Goal: Task Accomplishment & Management: Complete application form

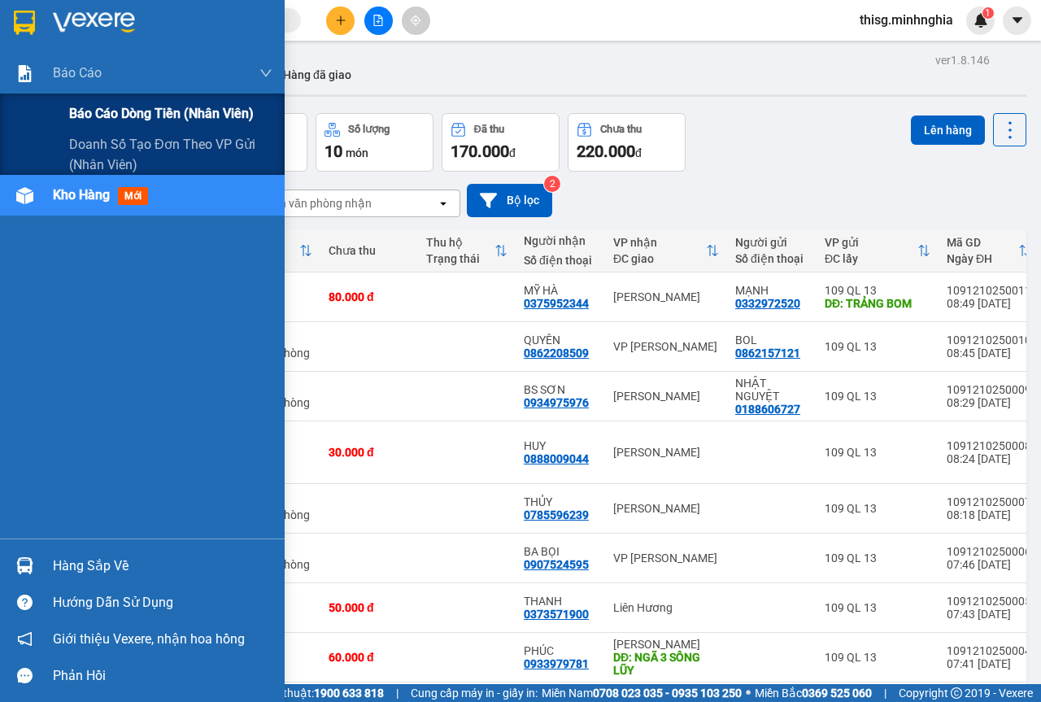
click at [135, 126] on div "Báo cáo dòng tiền (nhân viên)" at bounding box center [170, 114] width 203 height 41
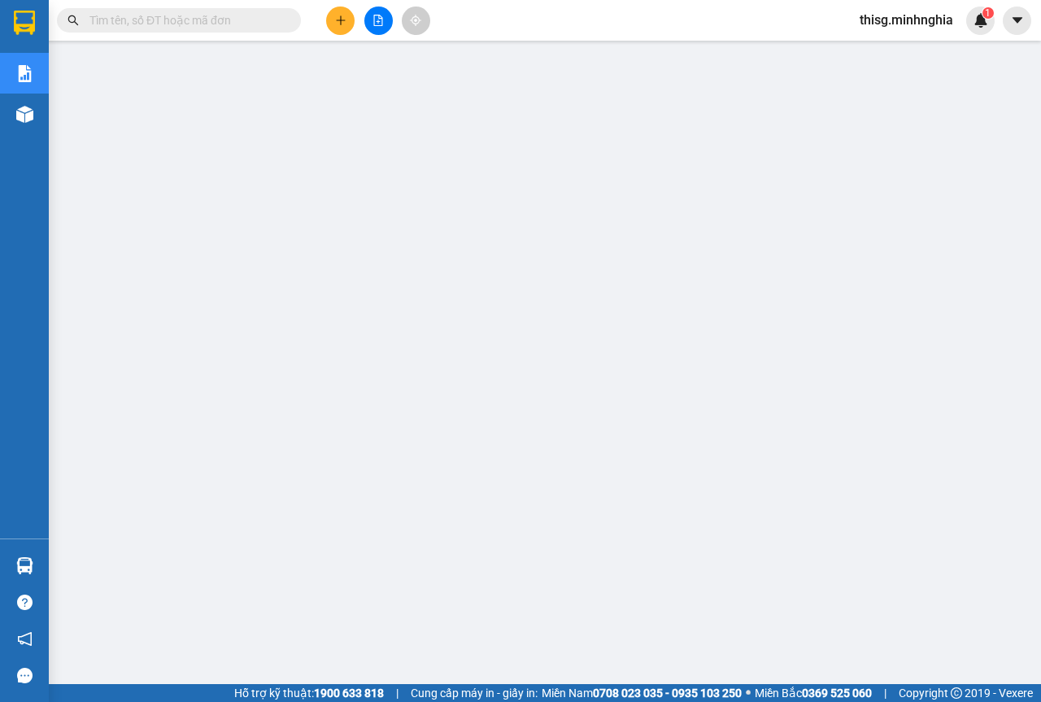
scroll to position [105, 0]
click at [22, 100] on div at bounding box center [25, 114] width 28 height 28
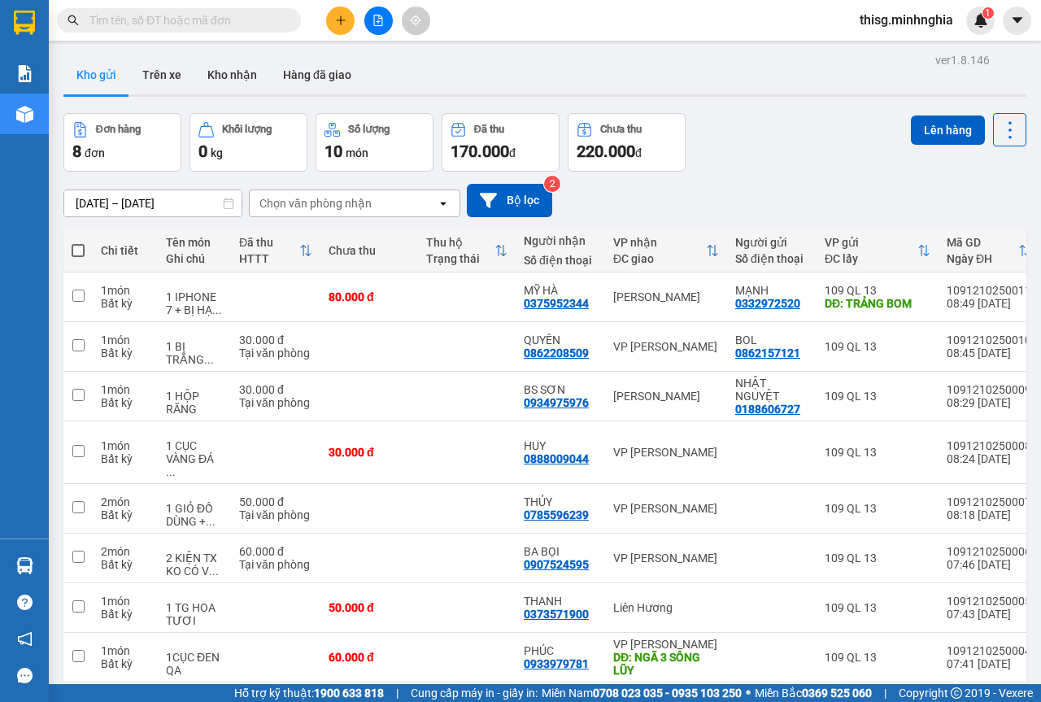
click at [79, 250] on span at bounding box center [78, 250] width 13 height 13
click at [78, 242] on input "checkbox" at bounding box center [78, 242] width 0 height 0
checkbox input "true"
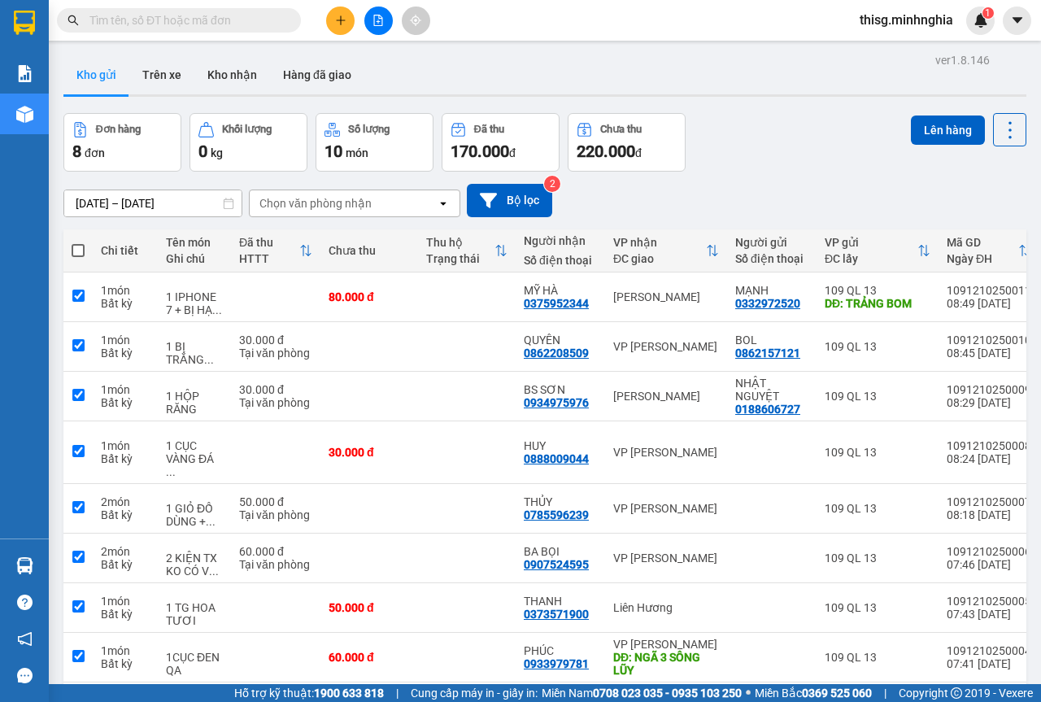
checkbox input "true"
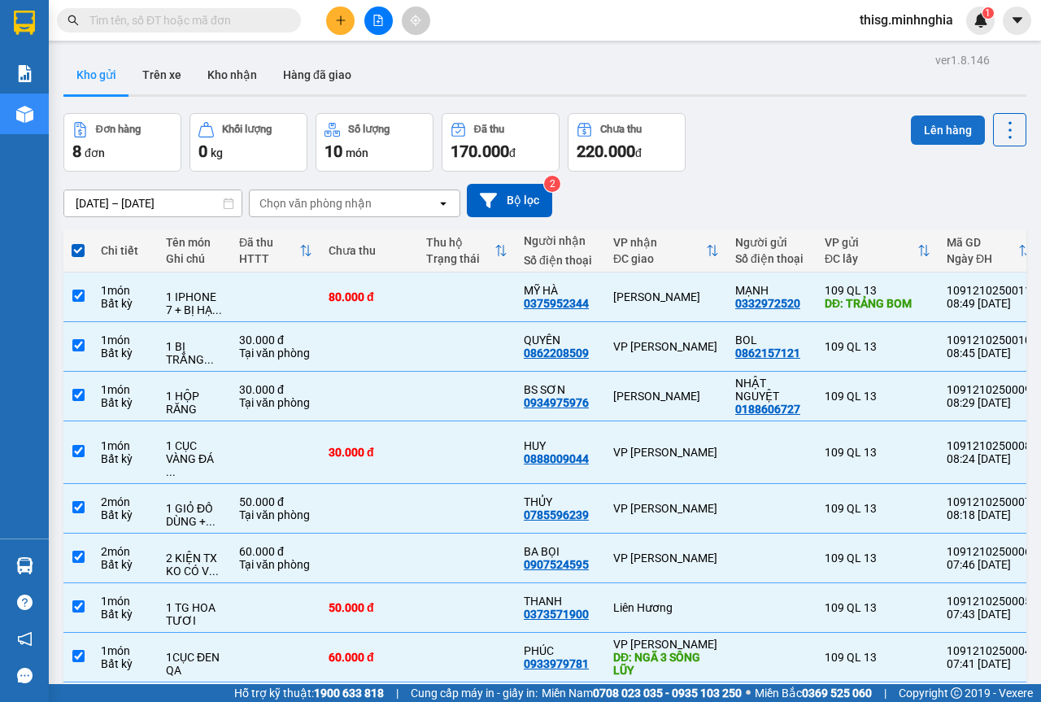
click at [938, 111] on div "ver 1.8.146 Kho gửi Trên xe Kho nhận Hàng đã giao Đơn hàng 8 đơn Khối lượng 0 k…" at bounding box center [545, 400] width 976 height 702
click at [935, 123] on button "Lên hàng" at bounding box center [948, 129] width 74 height 29
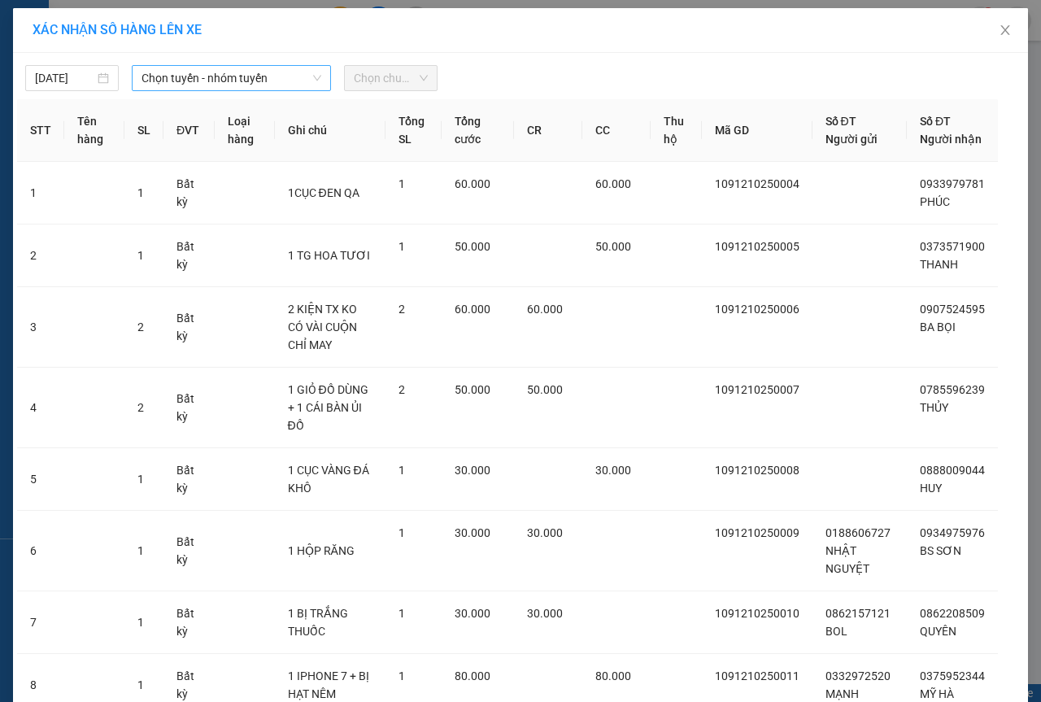
click at [290, 75] on span "Chọn tuyến - nhóm tuyến" at bounding box center [231, 78] width 180 height 24
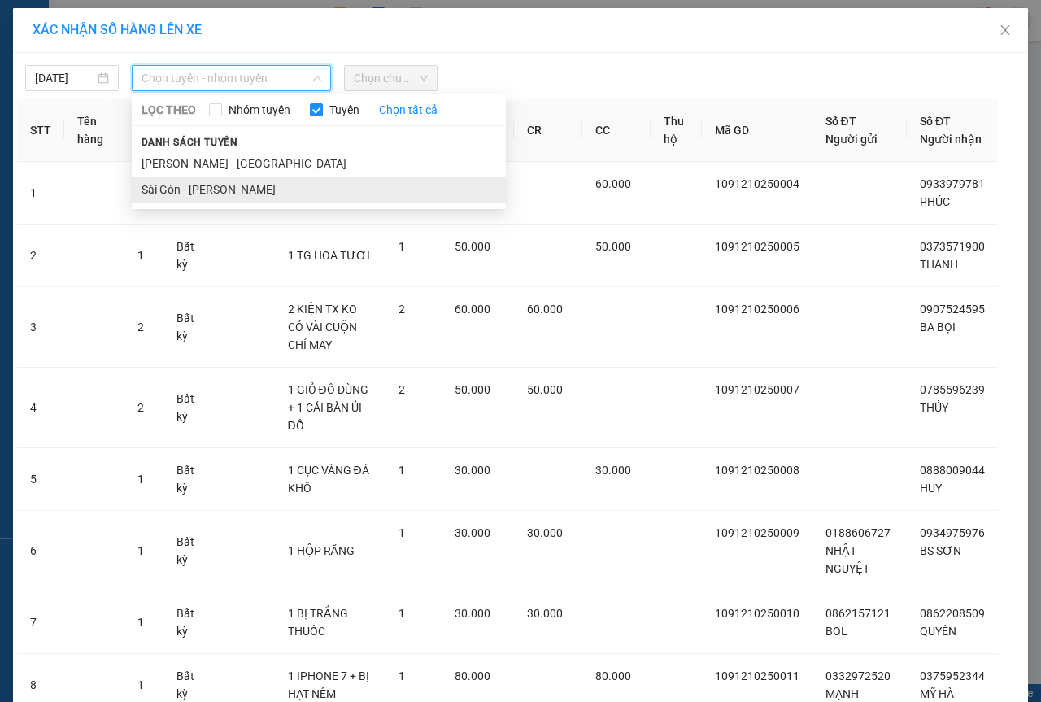
click at [198, 185] on li "Sài Gòn - Phan Rí" at bounding box center [319, 189] width 374 height 26
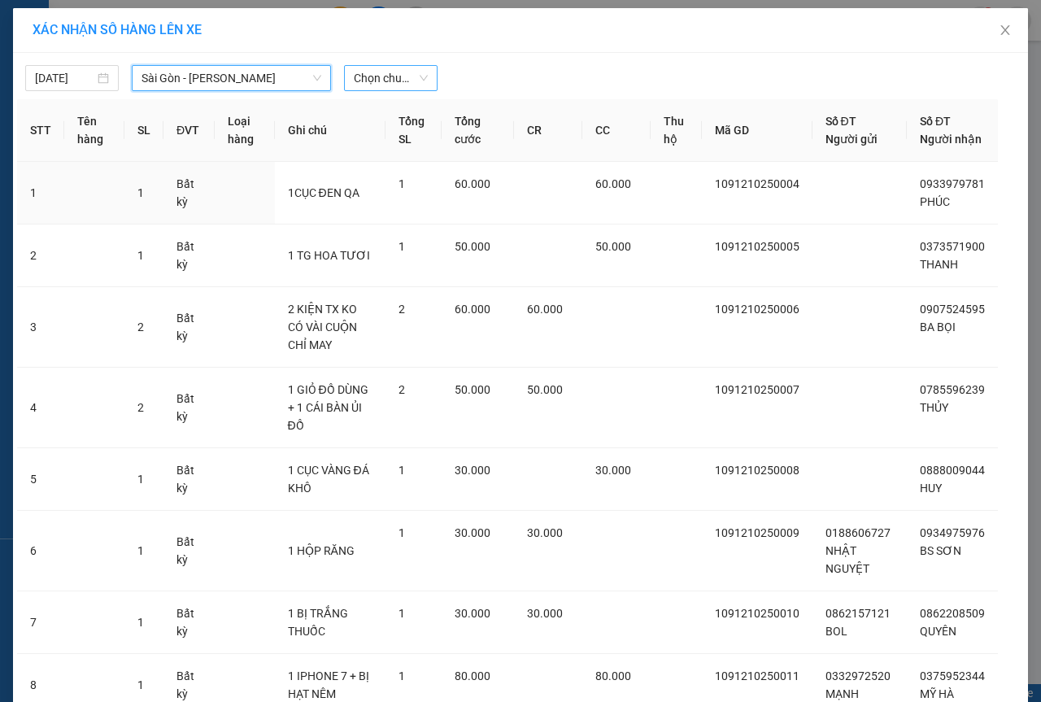
click at [365, 76] on span "Chọn chuyến" at bounding box center [391, 78] width 74 height 24
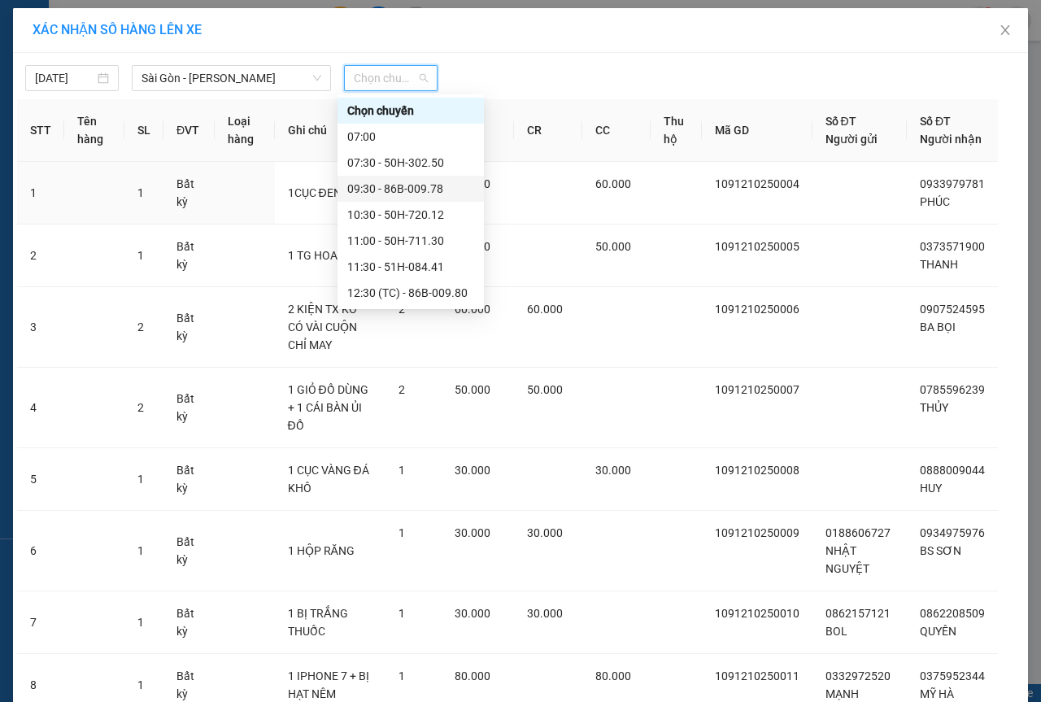
click at [368, 183] on div "09:30 - 86B-009.78" at bounding box center [410, 189] width 127 height 18
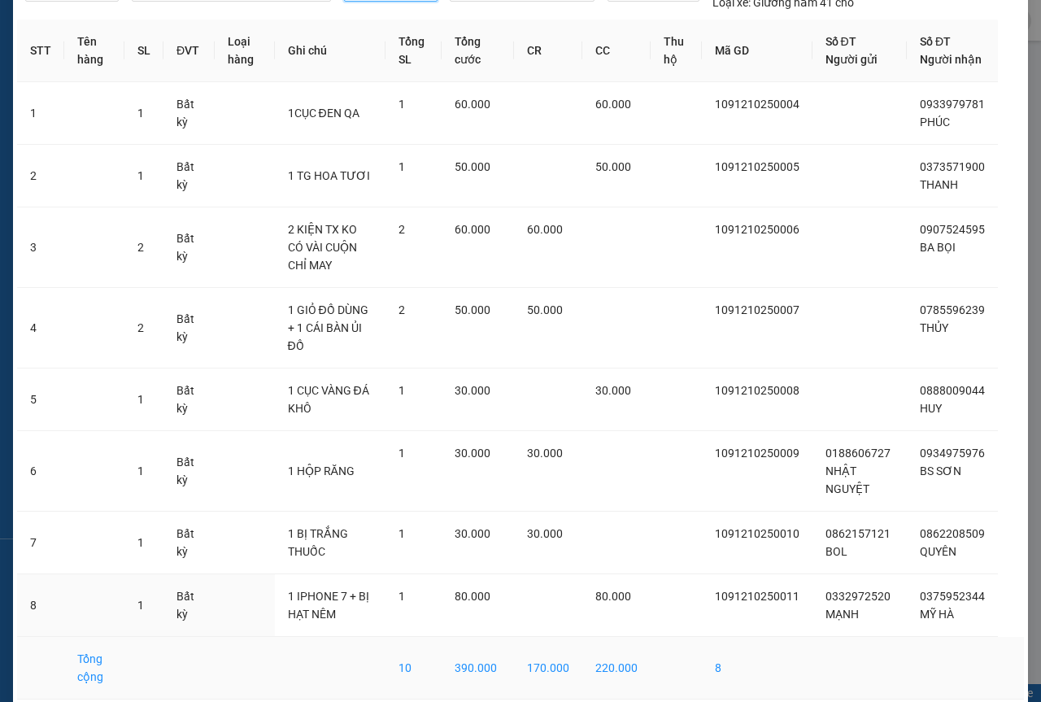
scroll to position [161, 0]
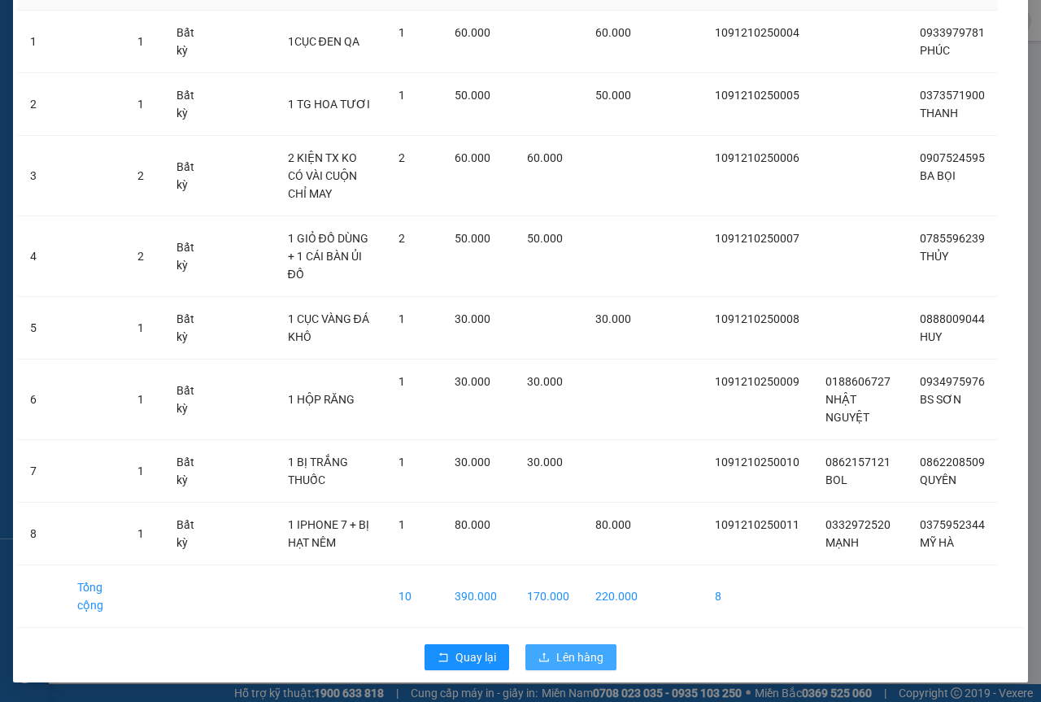
click at [582, 663] on span "Lên hàng" at bounding box center [579, 657] width 47 height 18
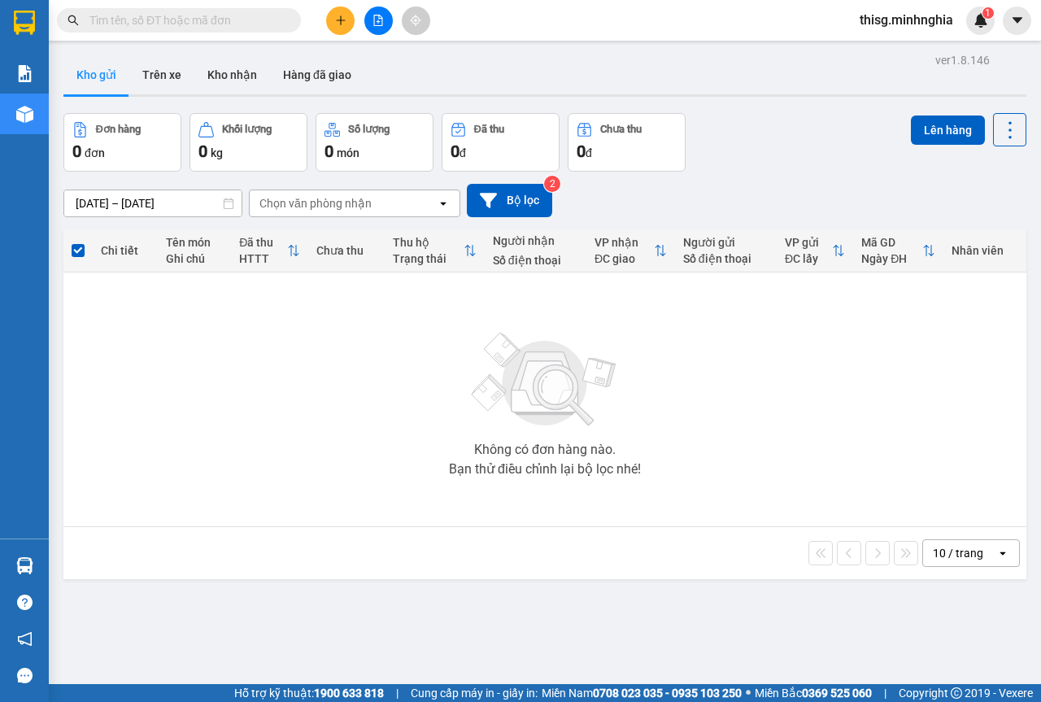
click at [371, 11] on button at bounding box center [378, 21] width 28 height 28
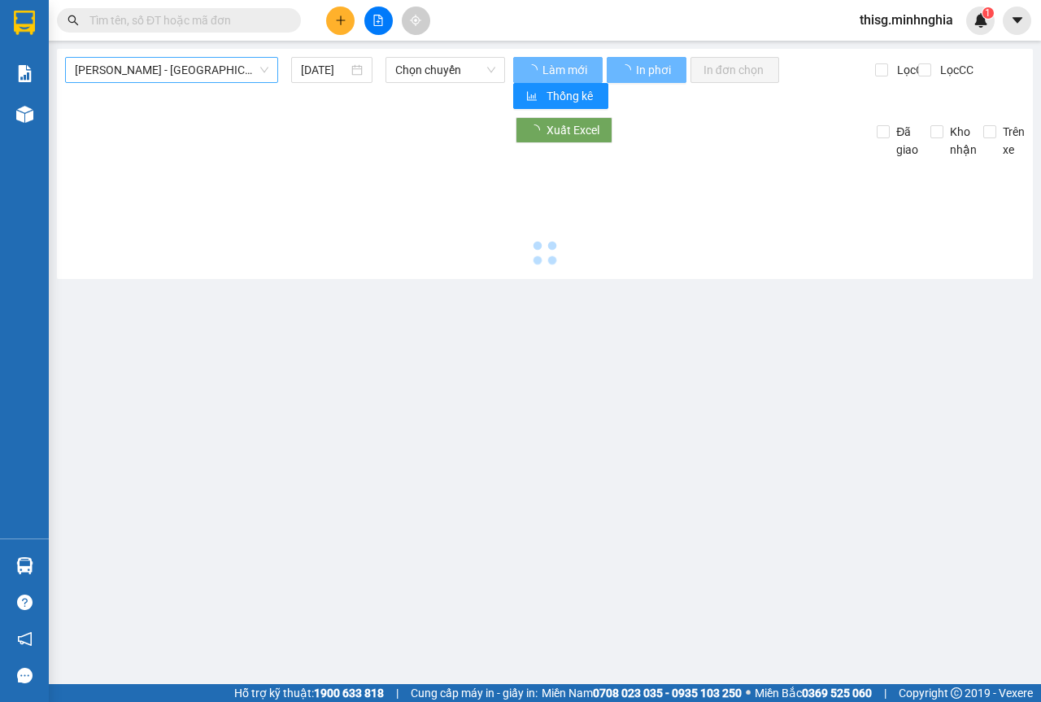
click at [181, 72] on span "Phan Rí - Sài Gòn" at bounding box center [172, 70] width 194 height 24
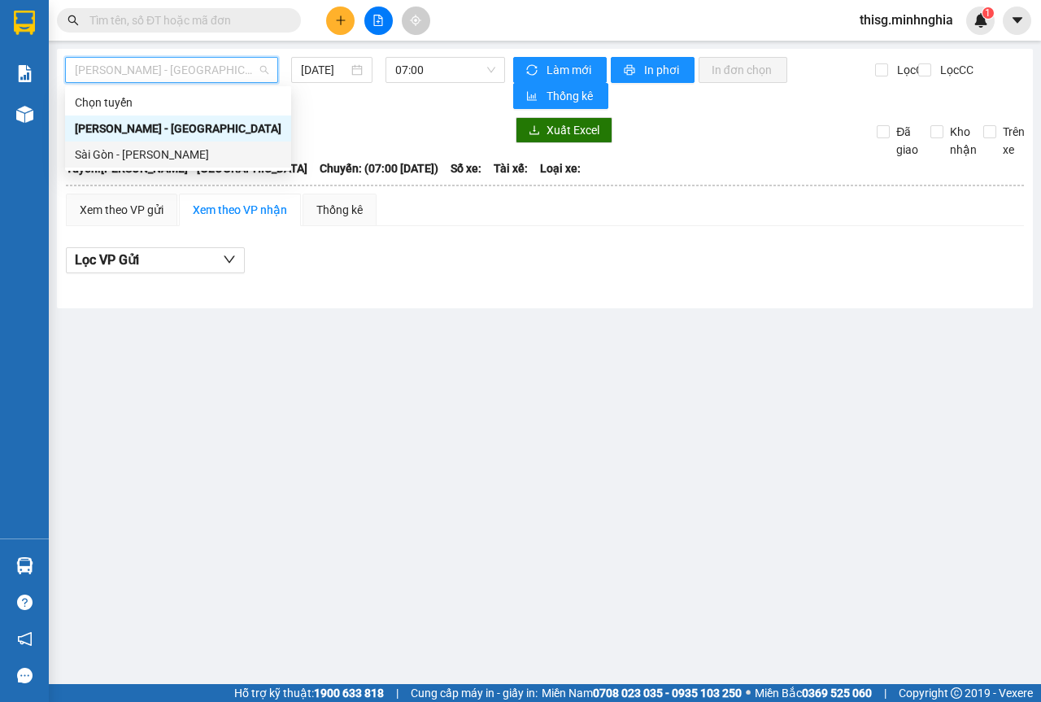
drag, startPoint x: 136, startPoint y: 155, endPoint x: 334, endPoint y: 107, distance: 204.1
click at [136, 156] on div "Sài Gòn - Phan Rí" at bounding box center [178, 155] width 207 height 18
type input "12/10/2025"
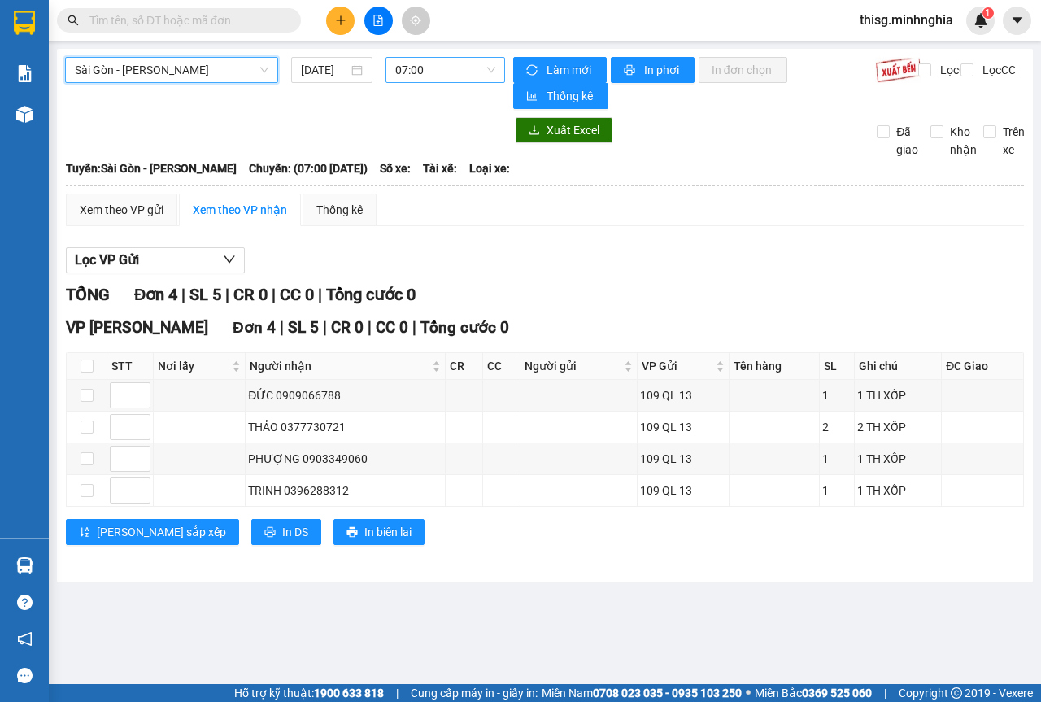
click at [462, 68] on span "07:00" at bounding box center [444, 70] width 99 height 24
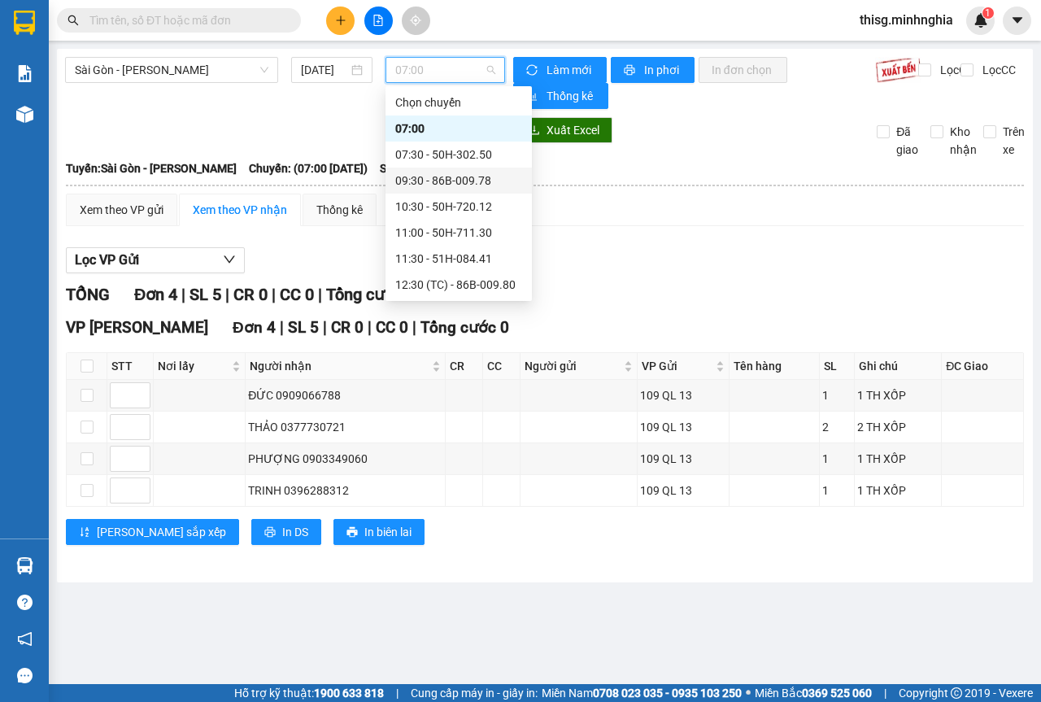
click at [412, 176] on div "09:30 - 86B-009.78" at bounding box center [458, 181] width 127 height 18
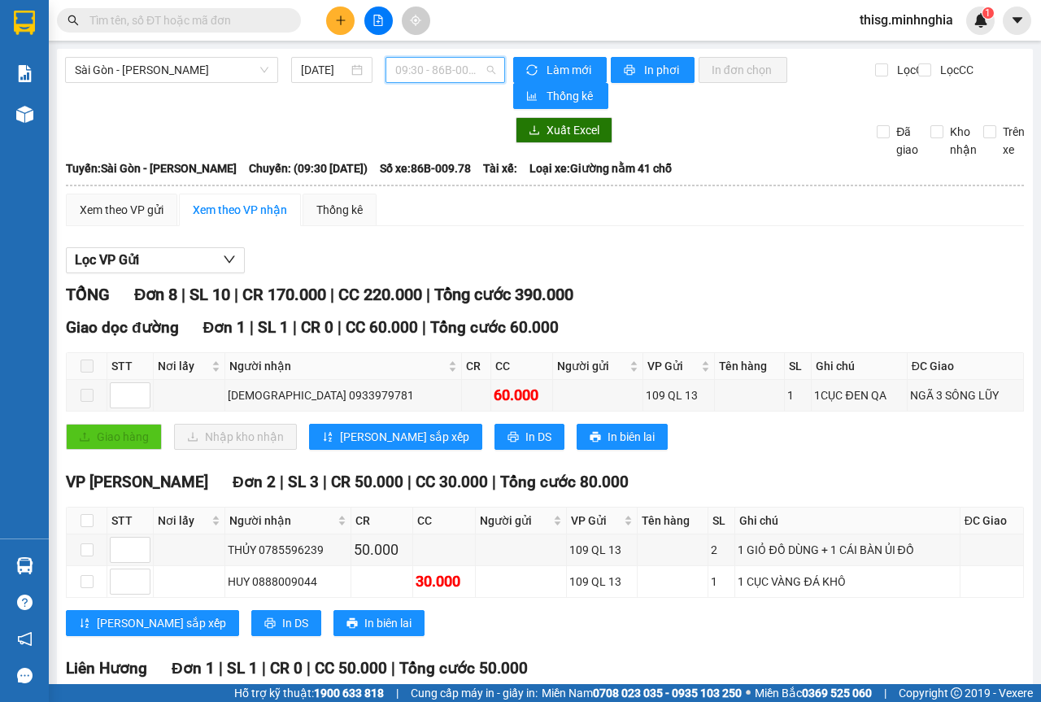
click at [430, 75] on span "09:30 - 86B-009.78" at bounding box center [444, 70] width 99 height 24
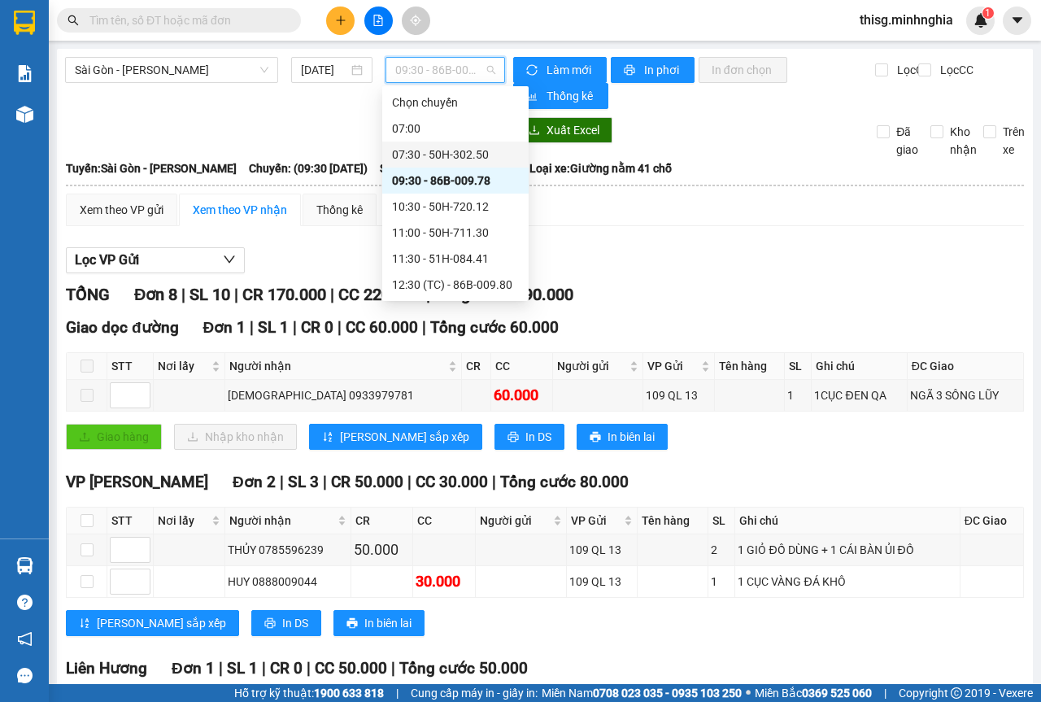
click at [423, 155] on div "07:30 - 50H-302.50" at bounding box center [455, 155] width 127 height 18
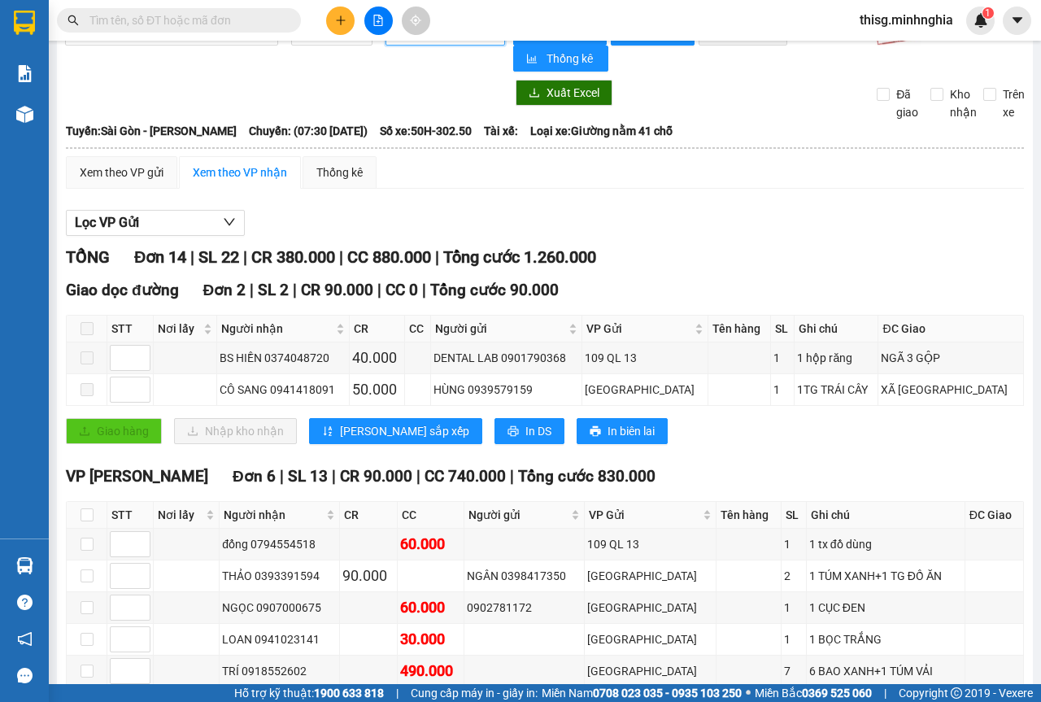
scroll to position [81, 0]
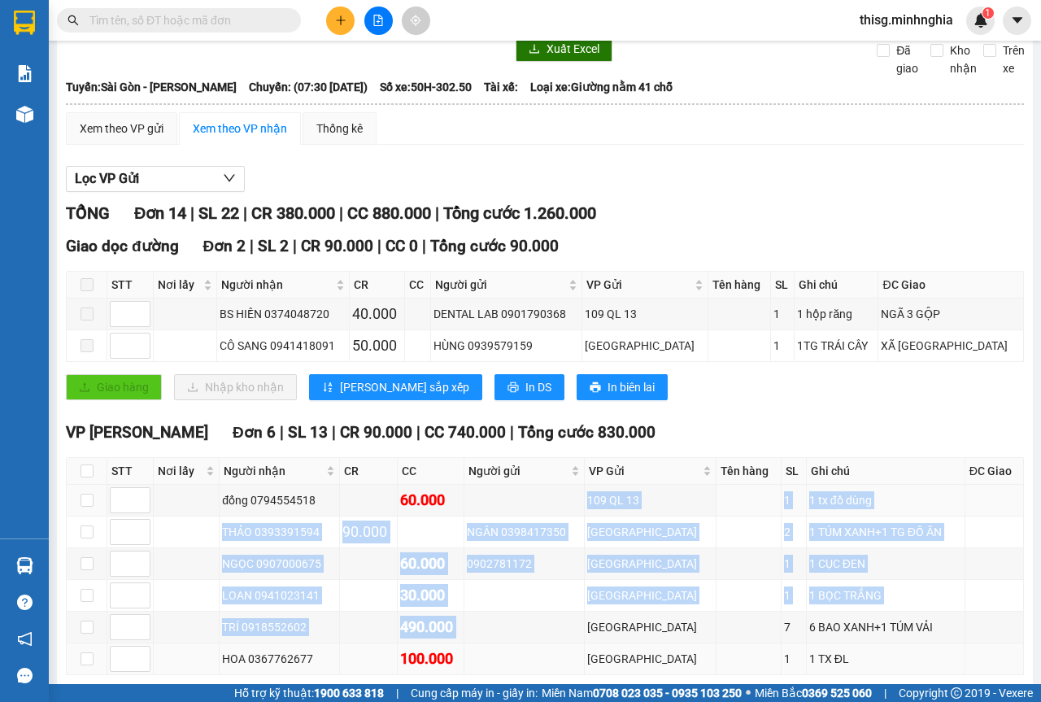
drag, startPoint x: 464, startPoint y: 485, endPoint x: 701, endPoint y: 672, distance: 301.1
click at [686, 665] on tbody "đổng 0794554518 60.000 109 QL 13 1 1 tx đồ dùng THẢO 0393391594 90.000 NGÂN 039…" at bounding box center [545, 580] width 957 height 190
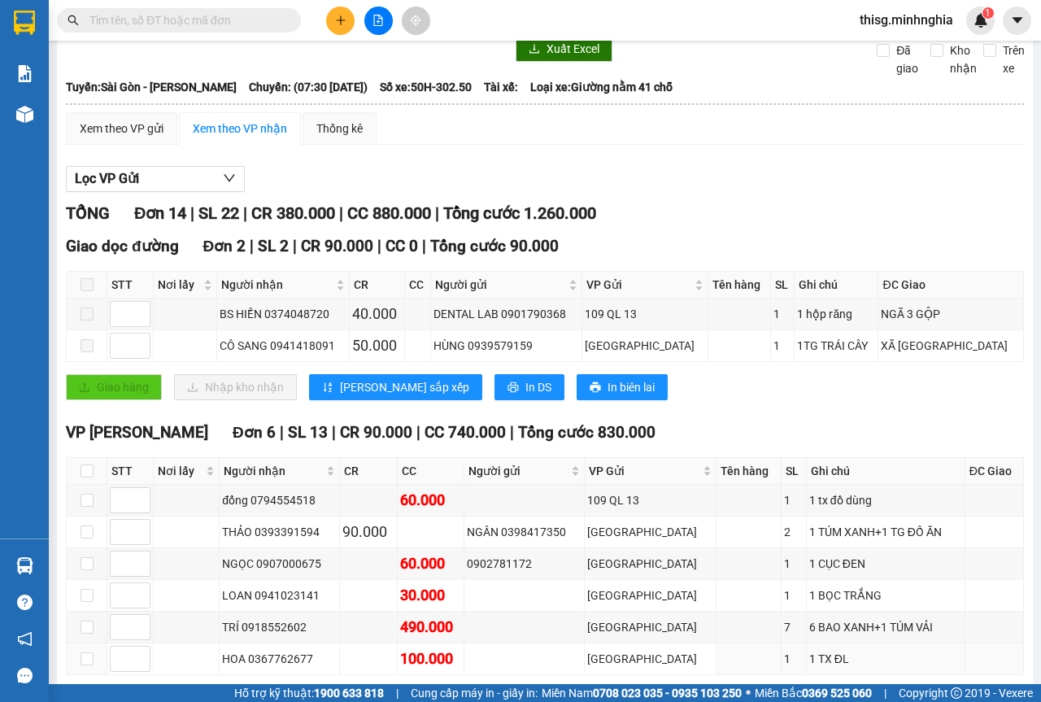
click at [732, 685] on section "Kết quả tìm kiếm ( 0 ) Bộ lọc No Data thisg.minhnghia 1 Báo cáo Báo cáo dòng ti…" at bounding box center [520, 351] width 1041 height 702
click at [733, 686] on strong "0708 023 035 - 0935 103 250" at bounding box center [667, 692] width 149 height 13
click at [367, 24] on button at bounding box center [378, 21] width 28 height 28
click at [376, 24] on icon "file-add" at bounding box center [377, 20] width 11 height 11
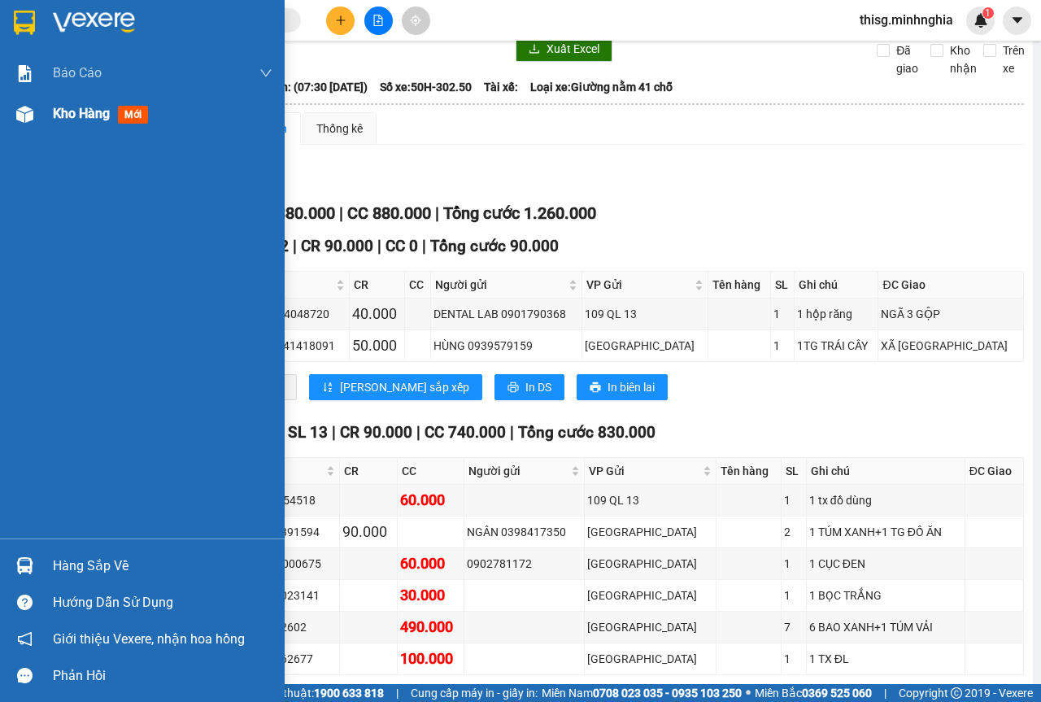
click at [31, 103] on div at bounding box center [25, 114] width 28 height 28
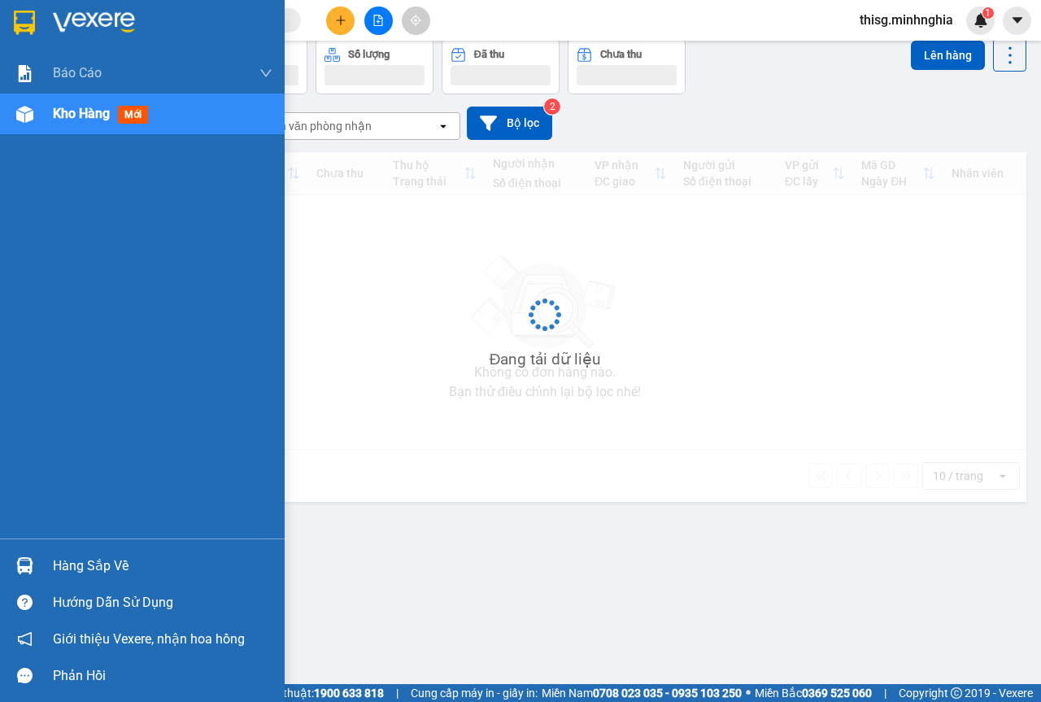
scroll to position [75, 0]
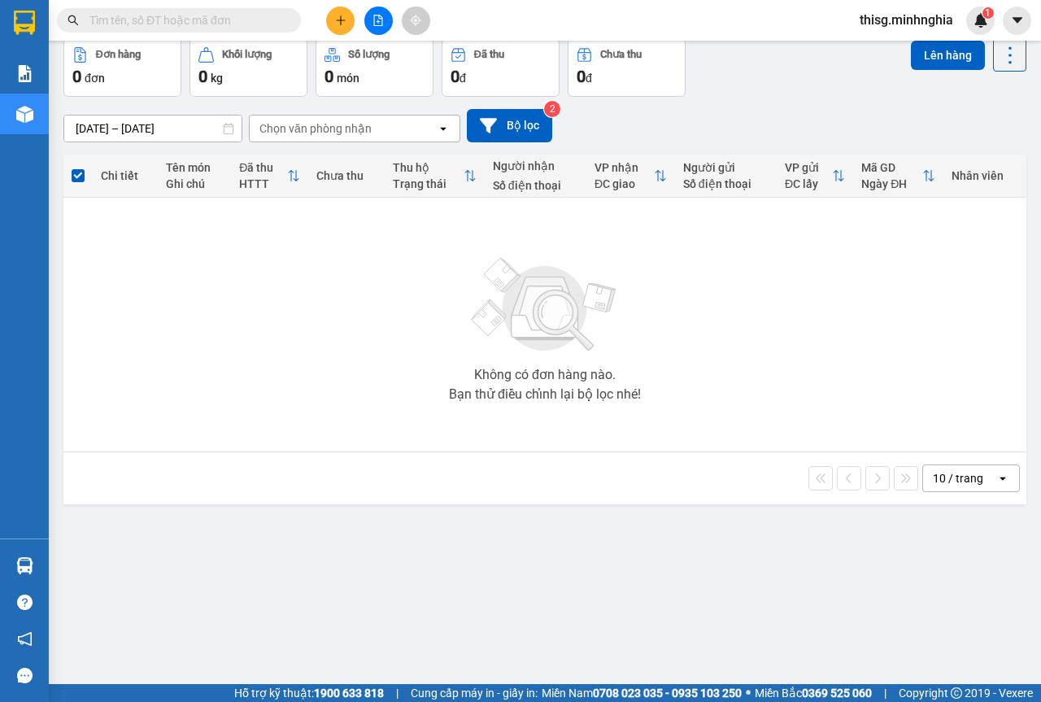
click at [373, 33] on button at bounding box center [378, 21] width 28 height 28
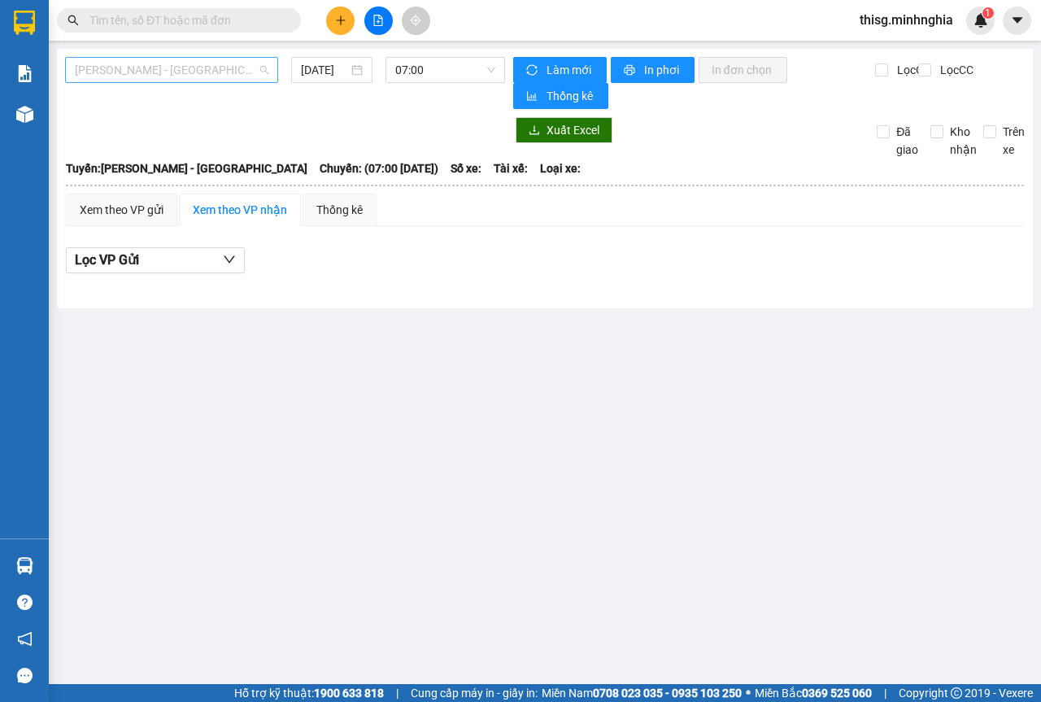
click at [174, 77] on span "Phan Rí - Sài Gòn" at bounding box center [172, 70] width 194 height 24
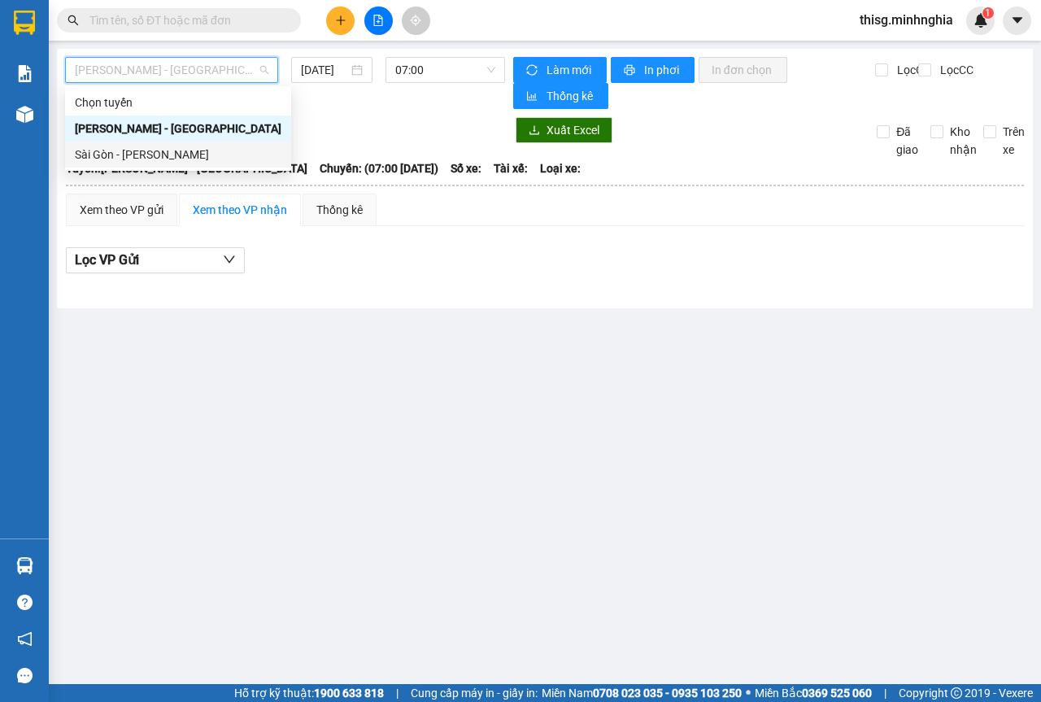
click at [176, 161] on div "Sài Gòn - Phan Rí" at bounding box center [178, 155] width 207 height 18
type input "12/10/2025"
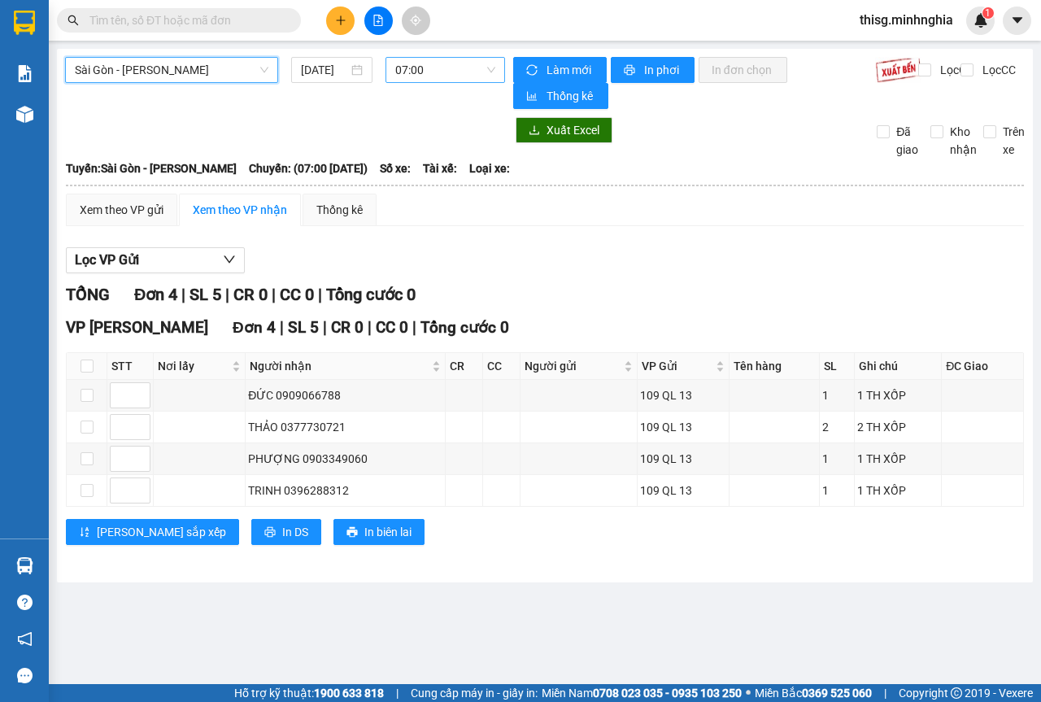
click at [416, 81] on span "07:00" at bounding box center [444, 70] width 99 height 24
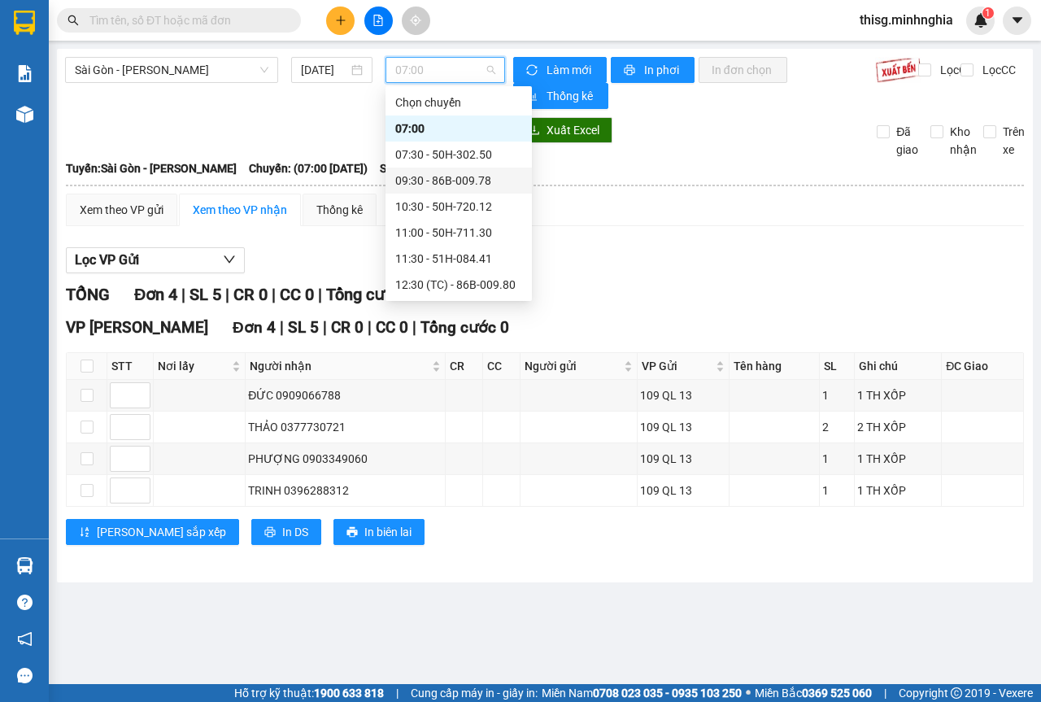
click at [423, 189] on div "09:30 - 86B-009.78" at bounding box center [458, 181] width 146 height 26
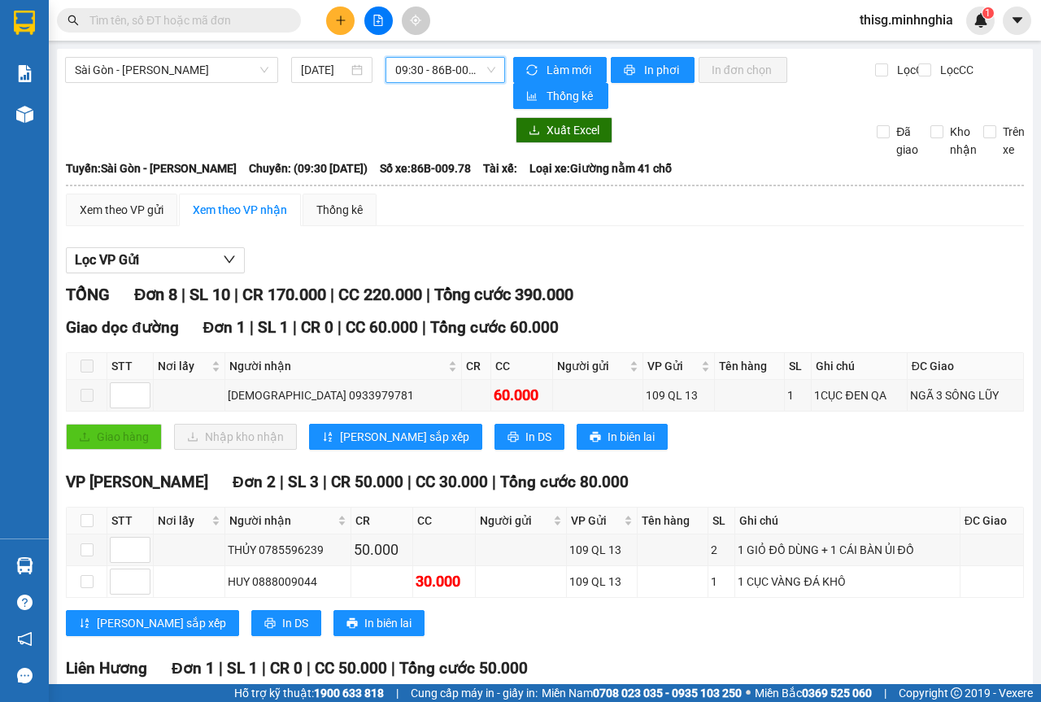
click at [463, 78] on span "09:30 - 86B-009.78" at bounding box center [444, 70] width 99 height 24
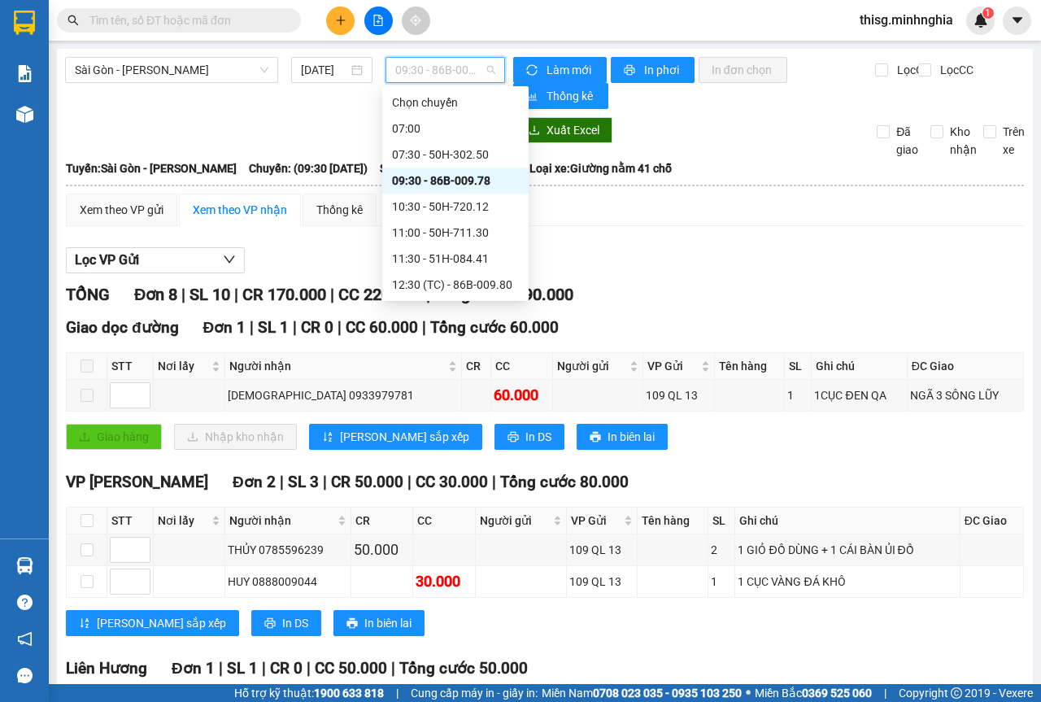
click at [449, 154] on div "07:30 - 50H-302.50" at bounding box center [455, 155] width 127 height 18
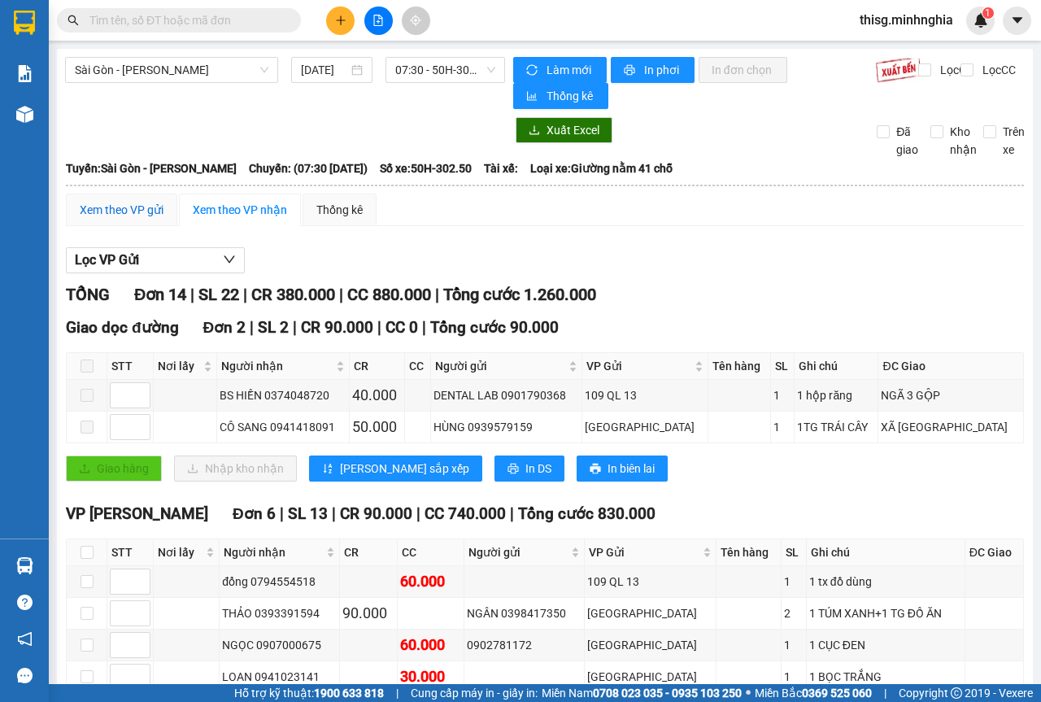
click at [158, 204] on div "Xem theo VP gửi" at bounding box center [122, 210] width 84 height 18
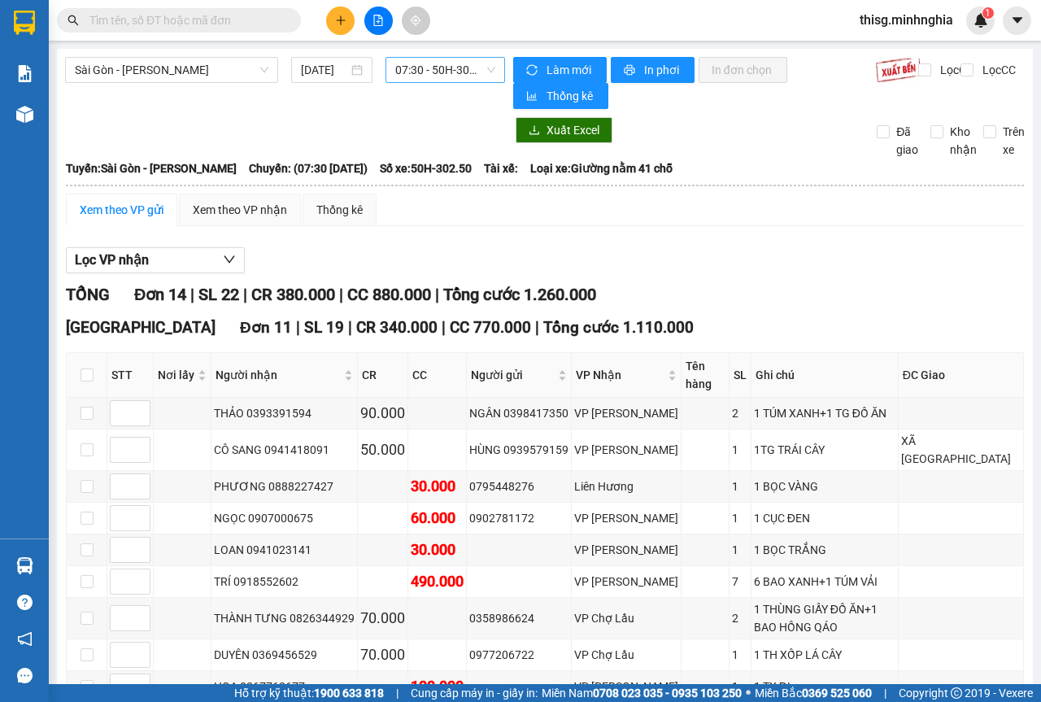
click at [459, 58] on span "07:30 - 50H-302.50" at bounding box center [444, 70] width 99 height 24
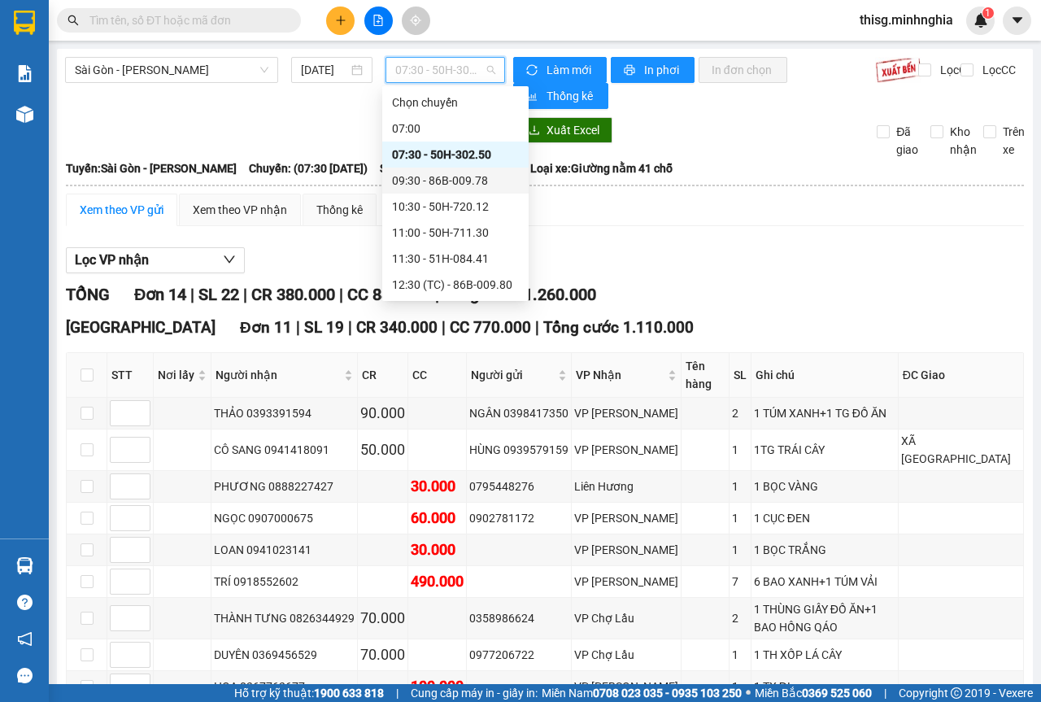
click at [433, 181] on div "09:30 - 86B-009.78" at bounding box center [455, 181] width 127 height 18
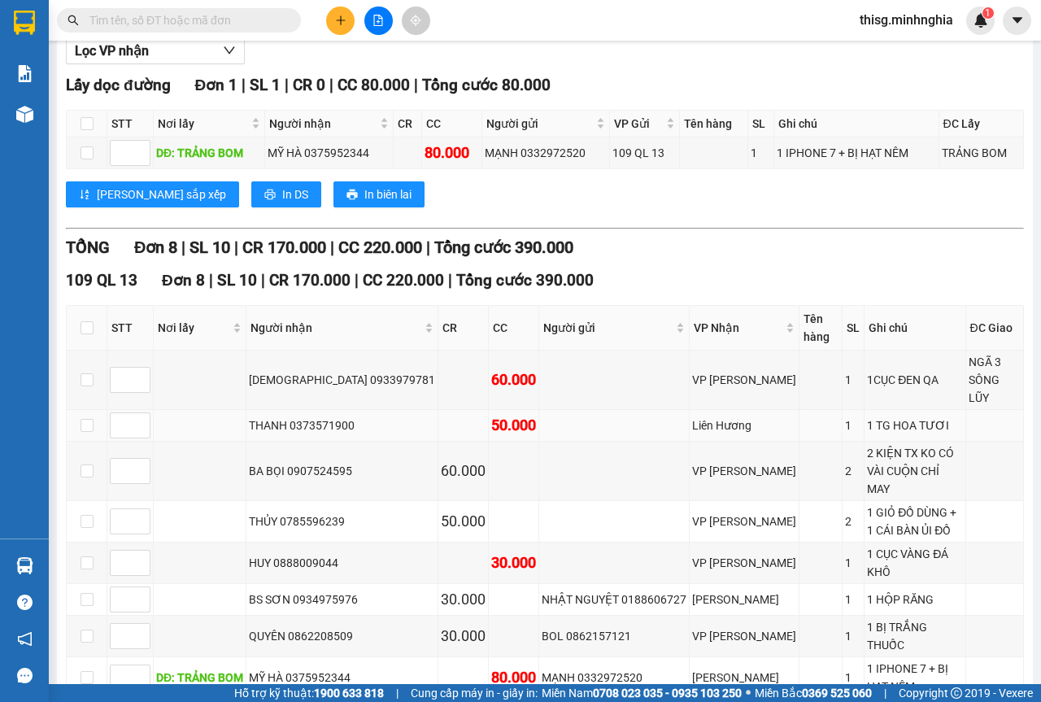
scroll to position [242, 0]
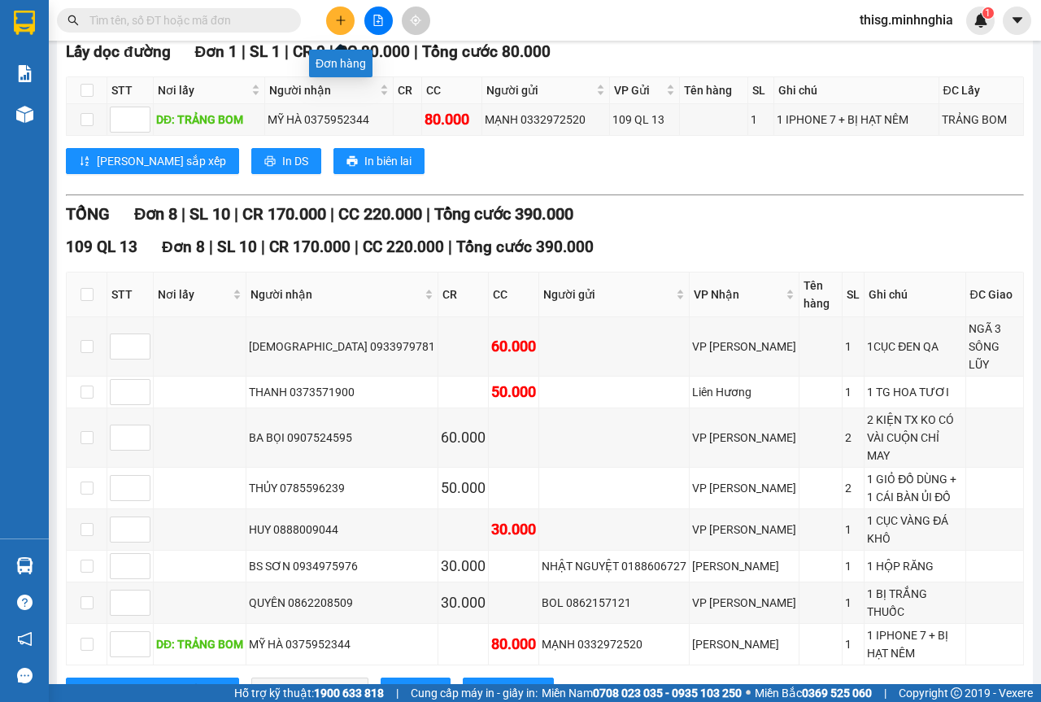
click at [346, 23] on icon "plus" at bounding box center [340, 20] width 11 height 11
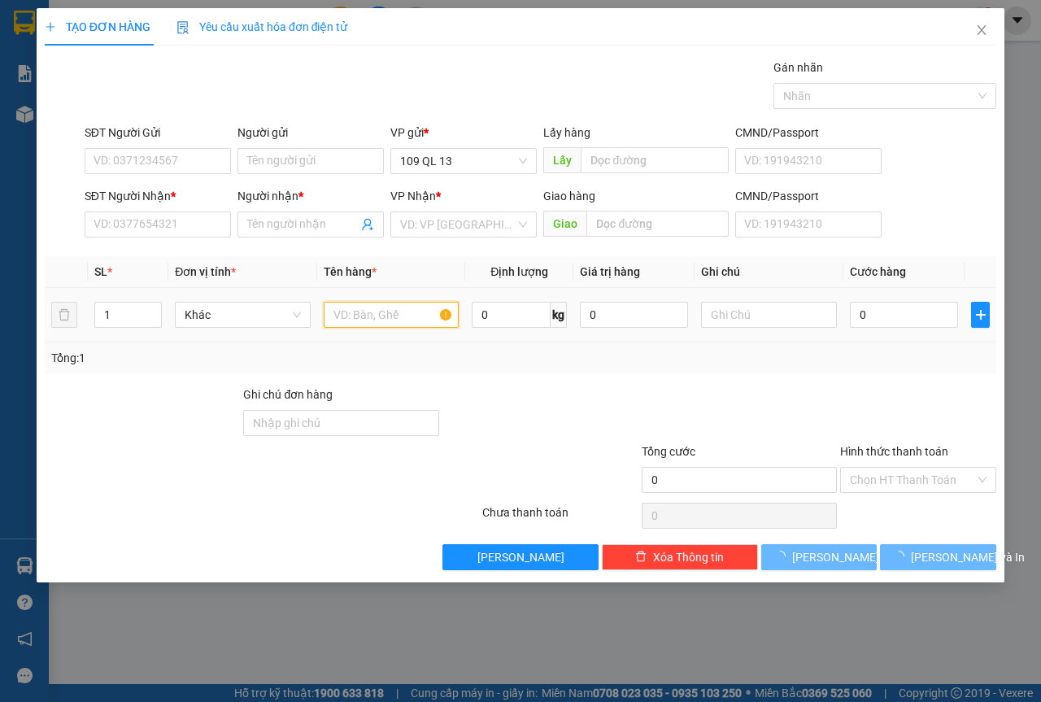
click at [384, 322] on input "text" at bounding box center [392, 315] width 136 height 26
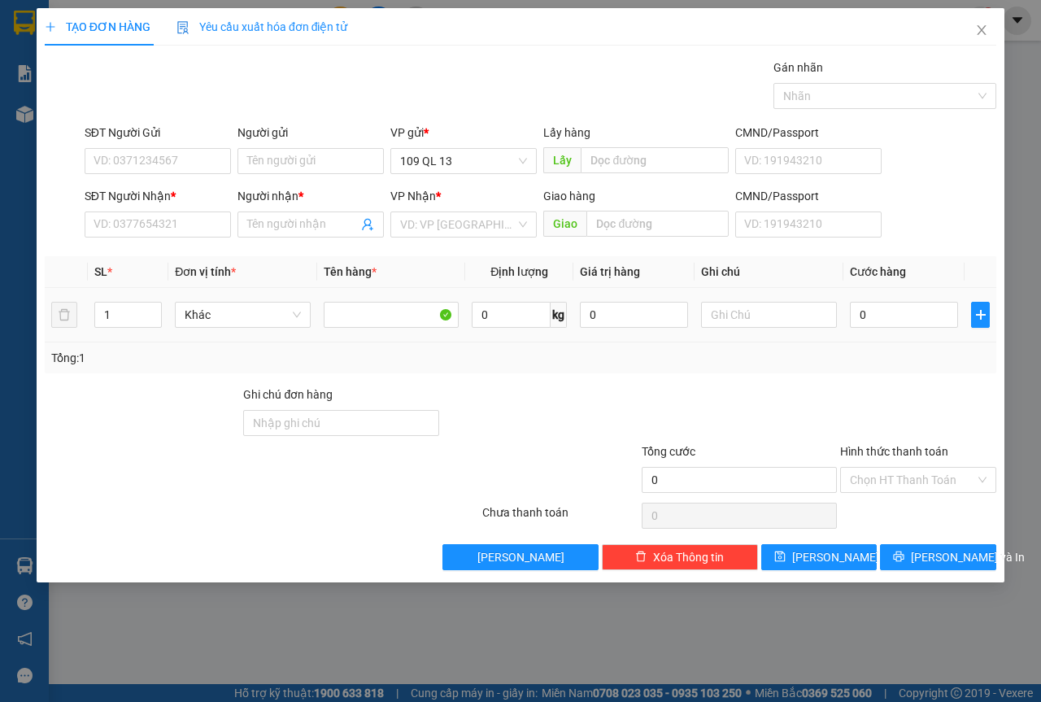
click at [763, 329] on div at bounding box center [769, 314] width 136 height 33
click at [764, 324] on input "text" at bounding box center [769, 315] width 136 height 26
type input "1 BAO TRẮNG TÉP"
type input "5"
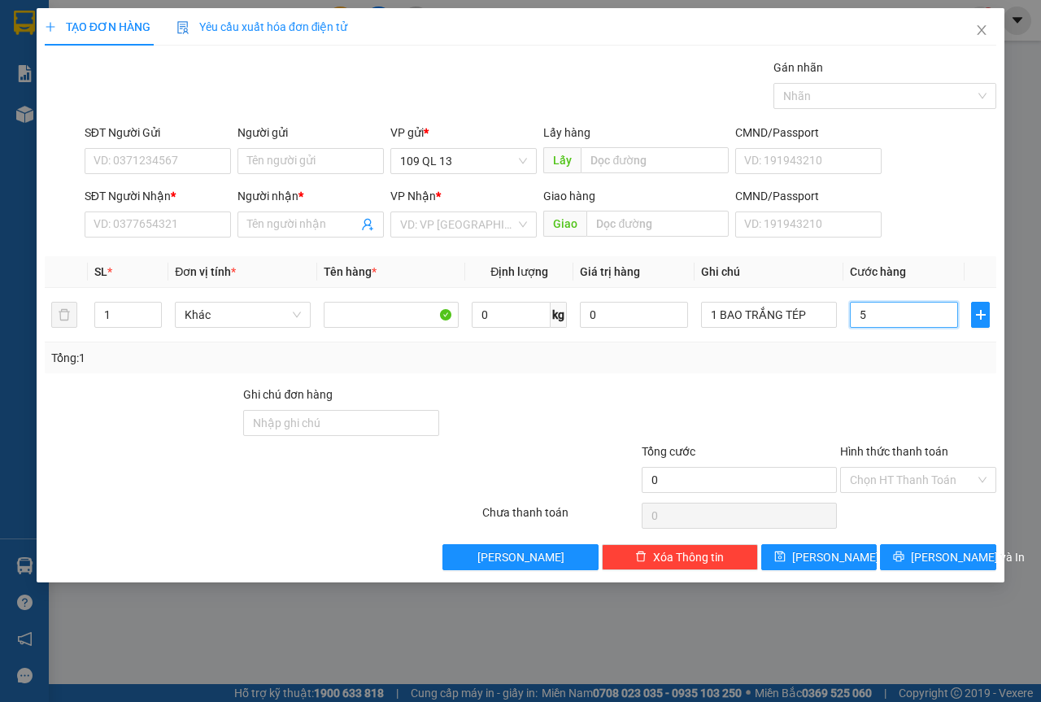
type input "5"
type input "50"
type input "50.000"
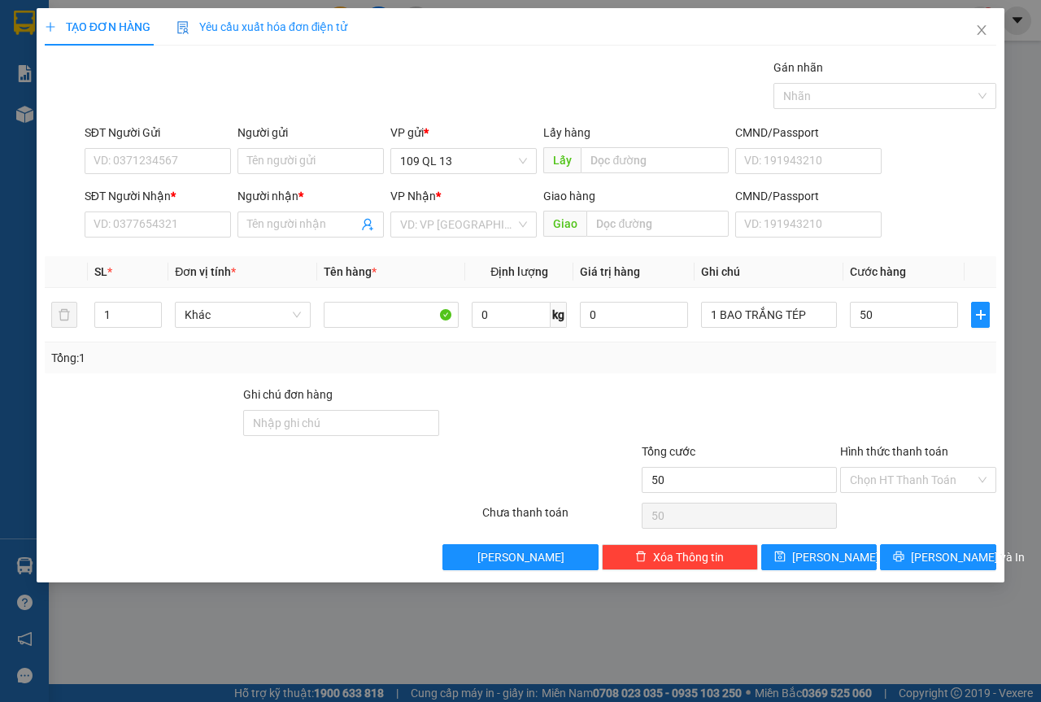
type input "50.000"
click at [163, 220] on input "SĐT Người Nhận *" at bounding box center [158, 224] width 146 height 26
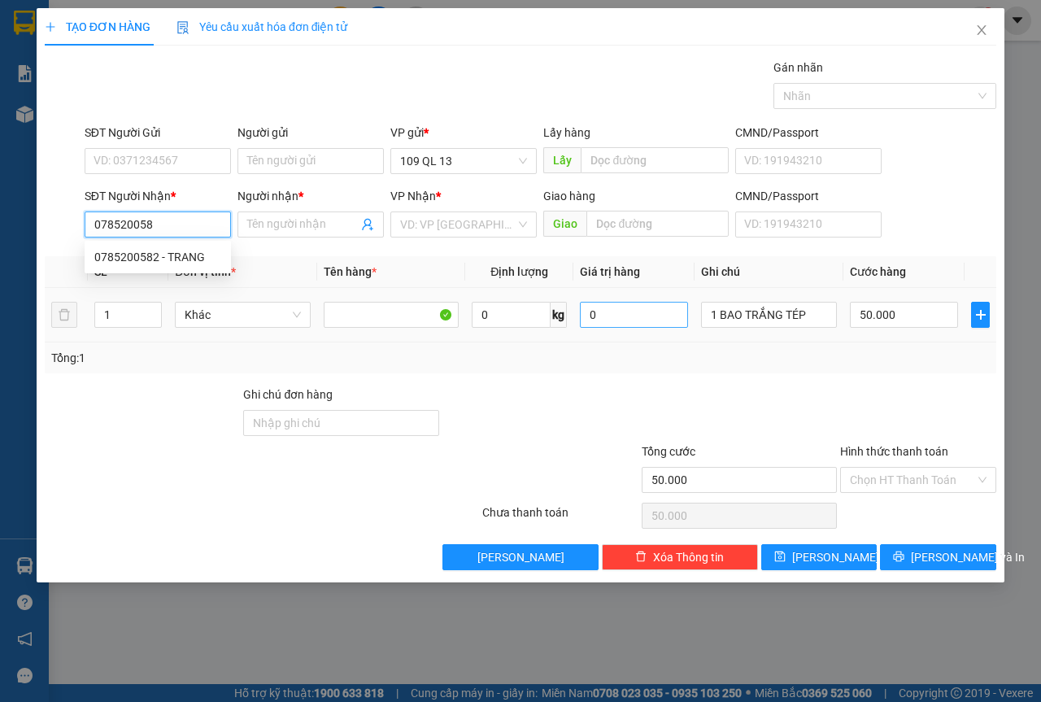
type input "0785200582"
click at [152, 255] on div "0785200582 - TRANG" at bounding box center [157, 257] width 127 height 18
type input "TRANG"
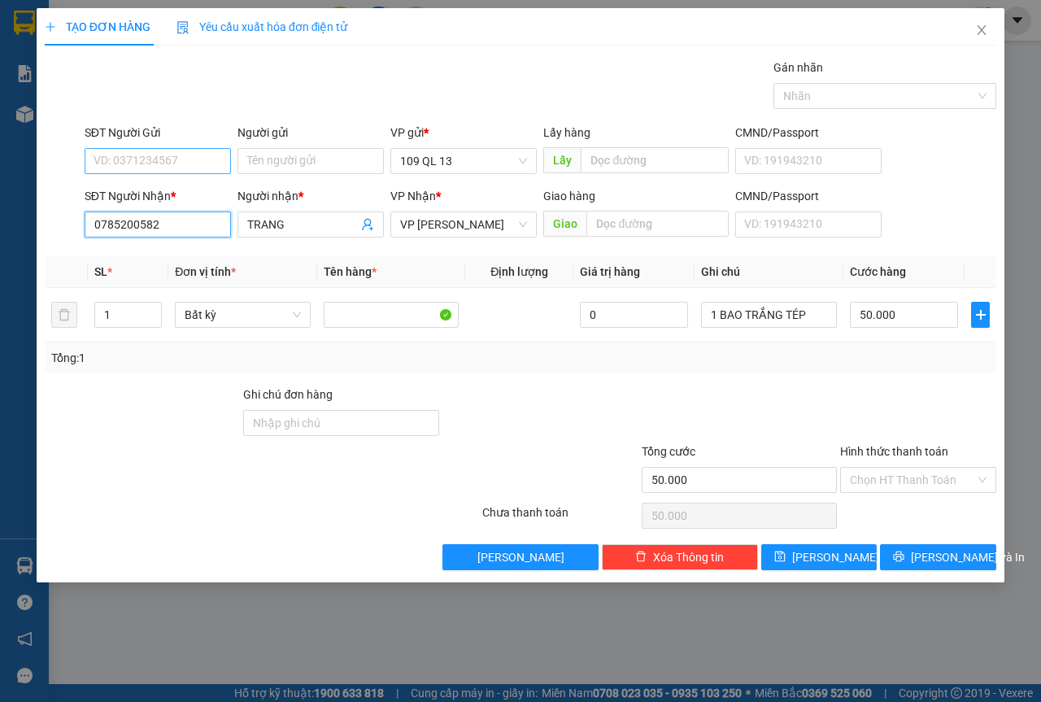
type input "0785200582"
click at [173, 173] on input "SĐT Người Gửi" at bounding box center [158, 161] width 146 height 26
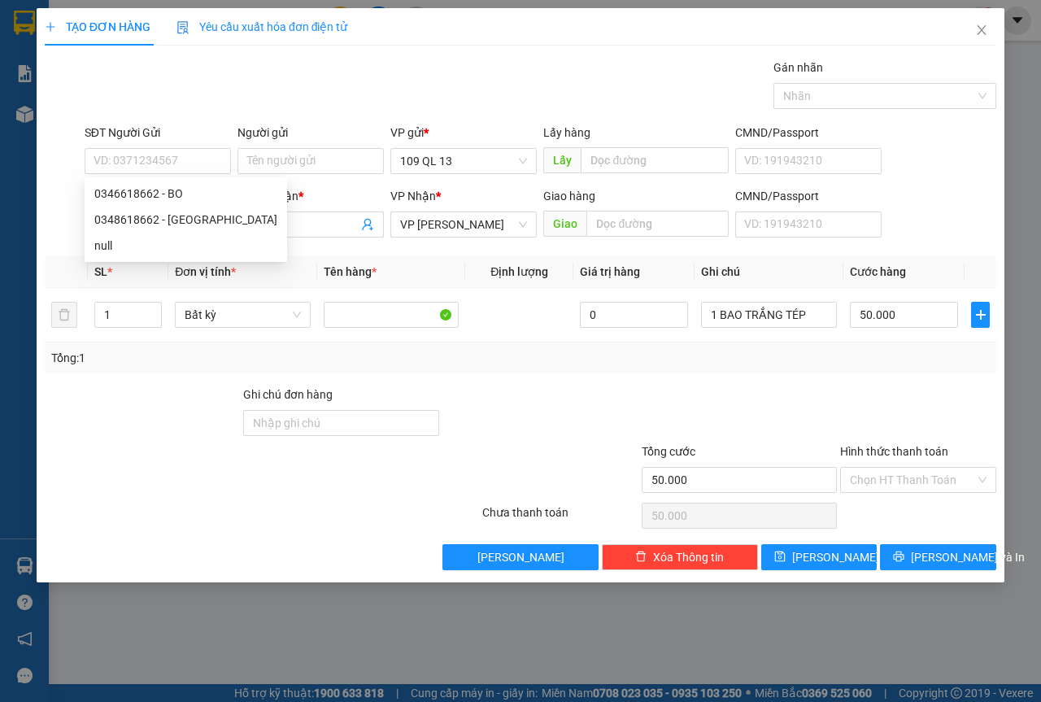
click at [945, 224] on div "SĐT Người Nhận * 0785200582 Người nhận * TRANG VP Nhận * VP Phan Rí Giao hàng G…" at bounding box center [540, 215] width 918 height 57
click at [944, 224] on div "SĐT Người Nhận * 0785200582 Người nhận * TRANG VP Nhận * VP Phan Rí Giao hàng G…" at bounding box center [540, 215] width 918 height 57
click at [916, 478] on input "Hình thức thanh toán" at bounding box center [912, 480] width 125 height 24
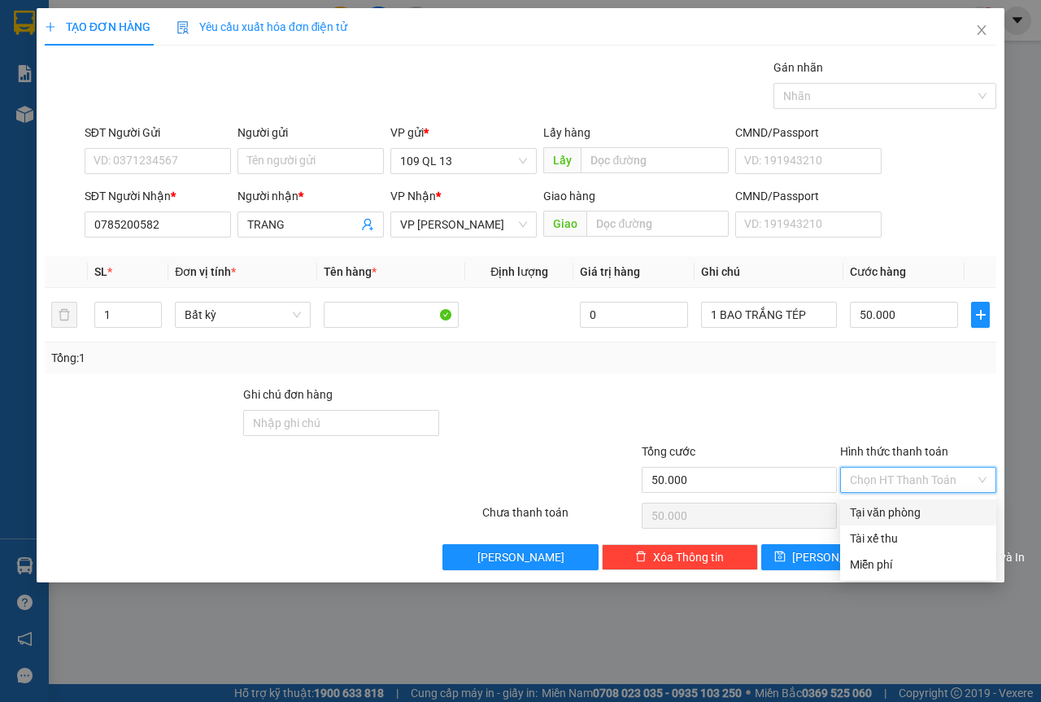
click at [907, 513] on div "Tại văn phòng" at bounding box center [918, 512] width 137 height 18
type input "0"
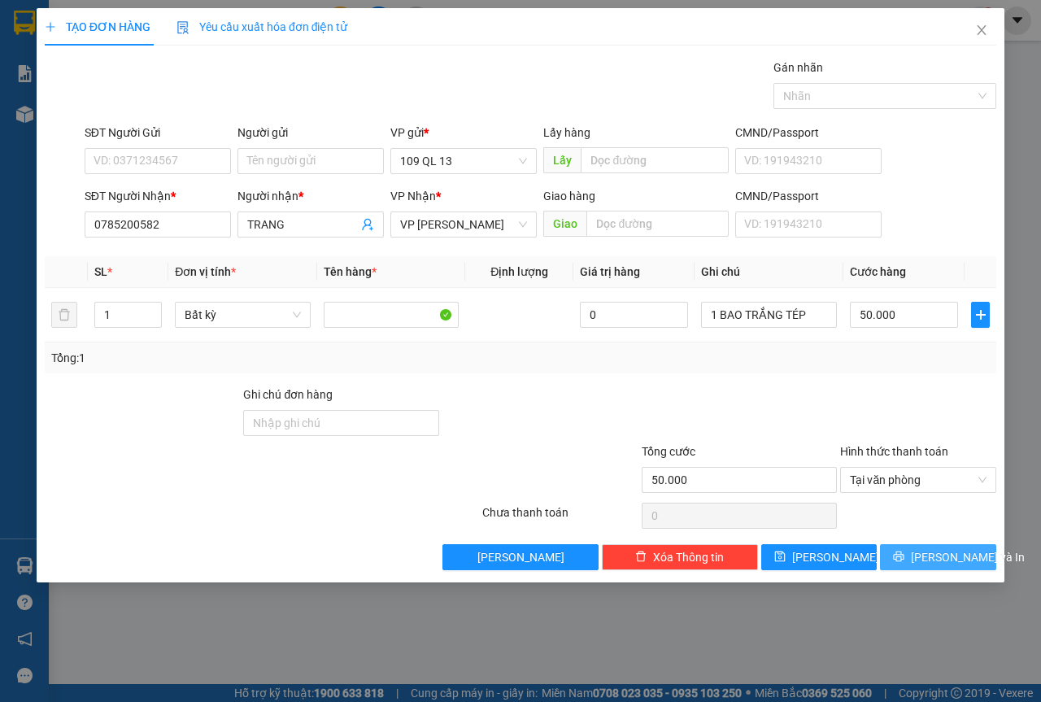
click at [937, 545] on button "Lưu và In" at bounding box center [938, 557] width 116 height 26
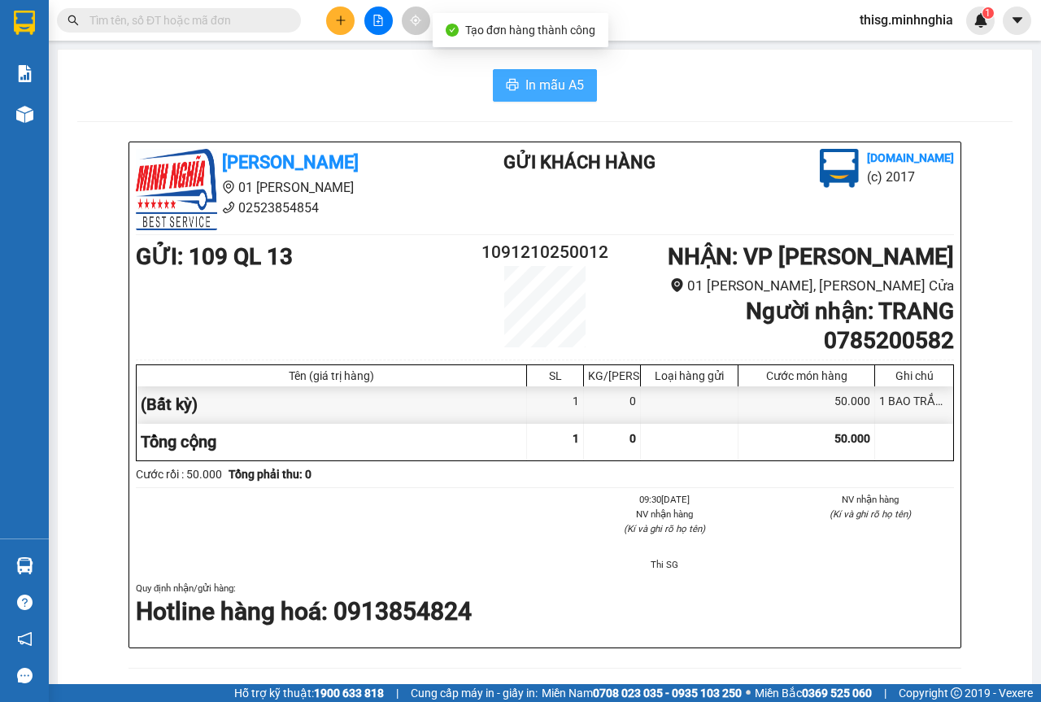
click at [542, 91] on span "In mẫu A5" at bounding box center [554, 85] width 59 height 20
click at [326, 7] on div "Kết quả tìm kiếm ( 0 ) Bộ lọc No Data thisg.minhnghia 1" at bounding box center [520, 20] width 1041 height 41
click at [333, 20] on button at bounding box center [340, 21] width 28 height 28
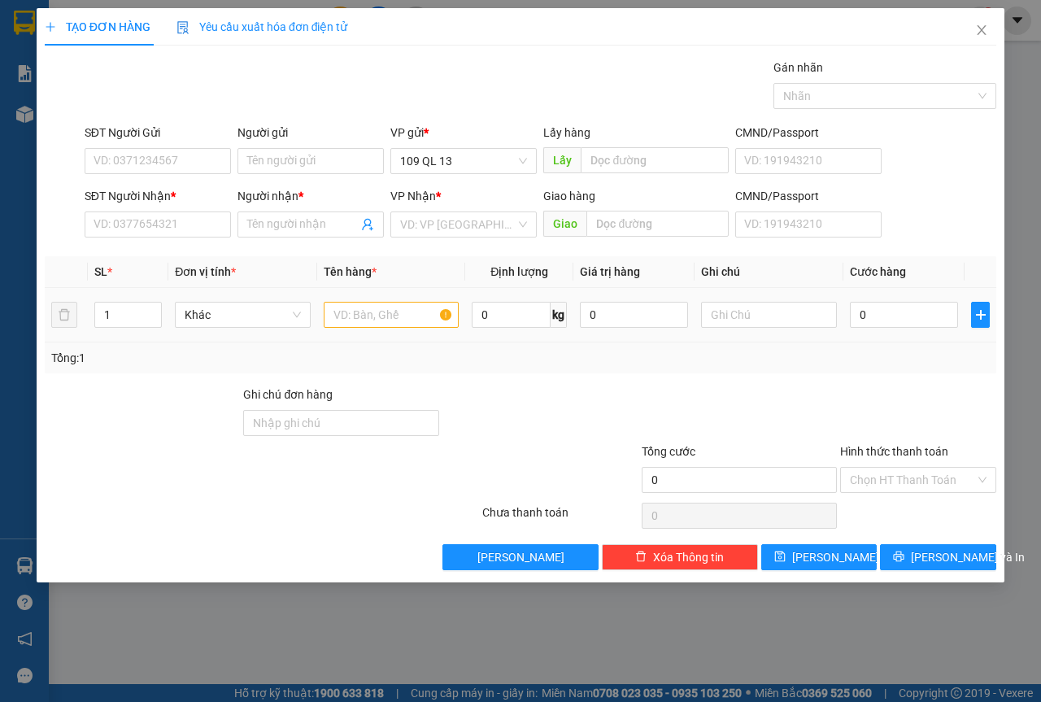
drag, startPoint x: 359, startPoint y: 301, endPoint x: 469, endPoint y: 314, distance: 110.5
click at [359, 302] on div at bounding box center [392, 314] width 136 height 33
click at [406, 316] on input "text" at bounding box center [392, 315] width 136 height 26
click at [794, 320] on input "text" at bounding box center [769, 315] width 136 height 26
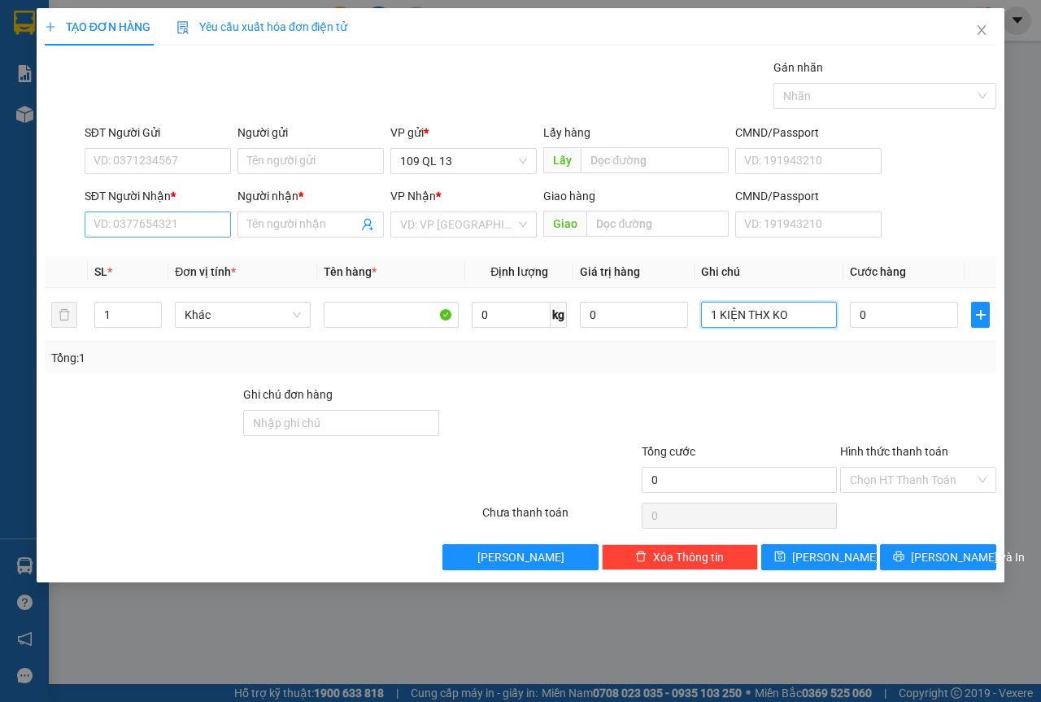
type input "1 KIỆN THX KO"
click at [143, 215] on input "SĐT Người Nhận *" at bounding box center [158, 224] width 146 height 26
type input "0356172449"
click at [155, 252] on div "0356172449 - THU" at bounding box center [157, 257] width 127 height 18
type input "THU"
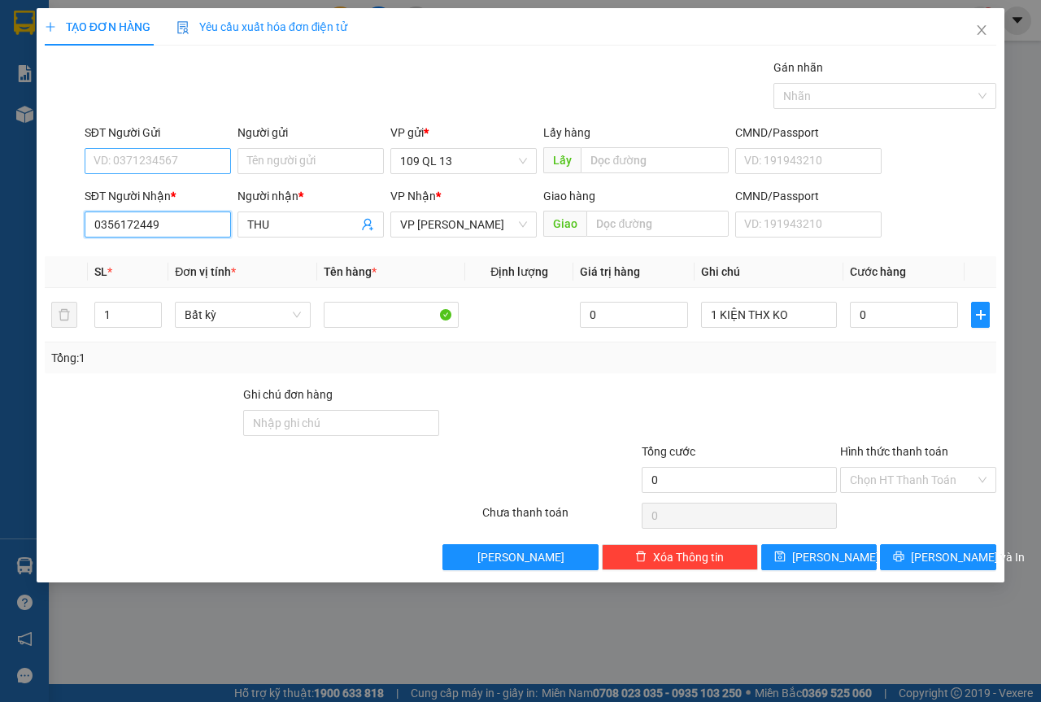
type input "0356172449"
click at [155, 154] on input "SĐT Người Gửi" at bounding box center [158, 161] width 146 height 26
click at [152, 246] on div "0564505602 - NHIÊN" at bounding box center [157, 246] width 127 height 18
type input "0564505602"
type input "NHIÊN"
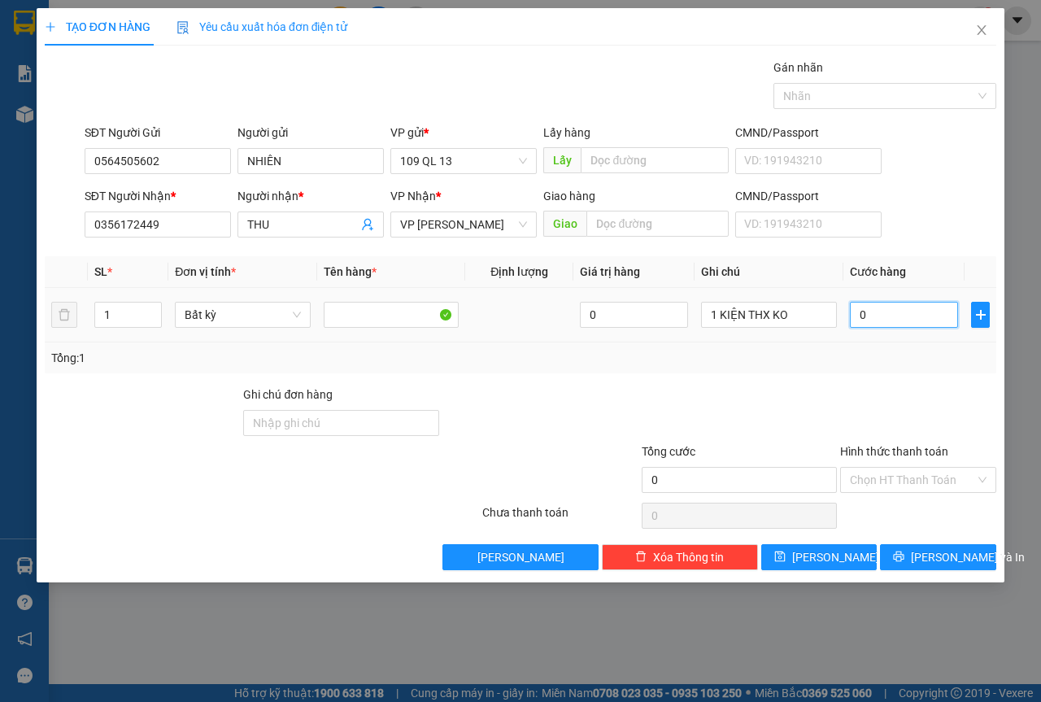
click at [907, 315] on input "0" at bounding box center [904, 315] width 108 height 26
type input "3"
type input "30"
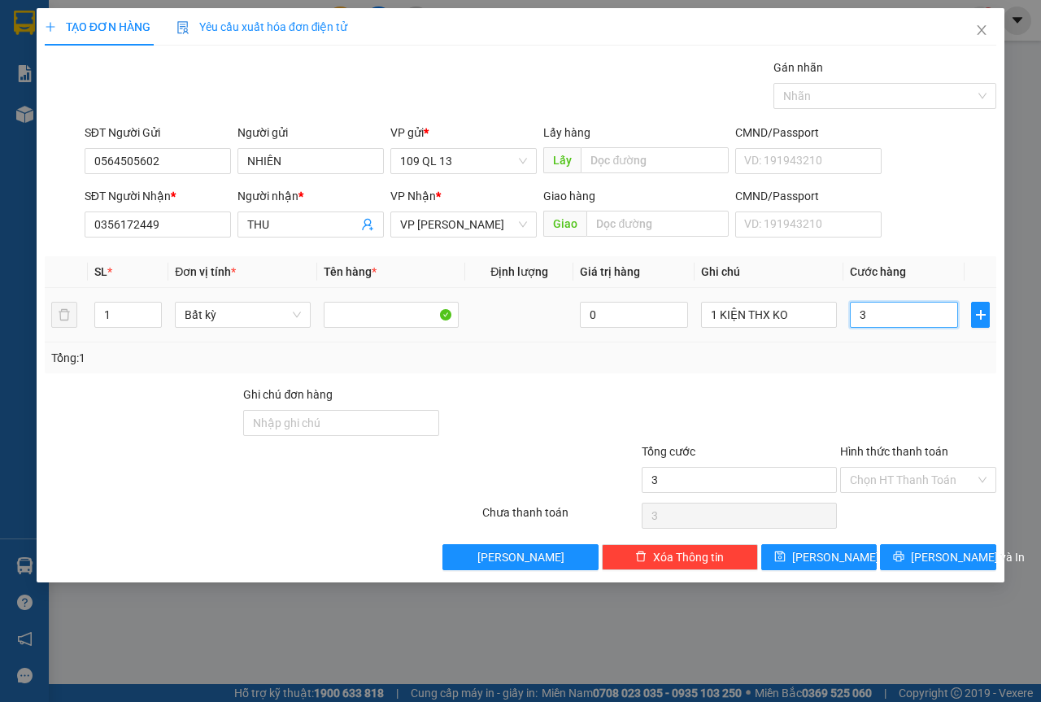
type input "30"
type input "30.000"
click at [925, 485] on input "Hình thức thanh toán" at bounding box center [912, 480] width 125 height 24
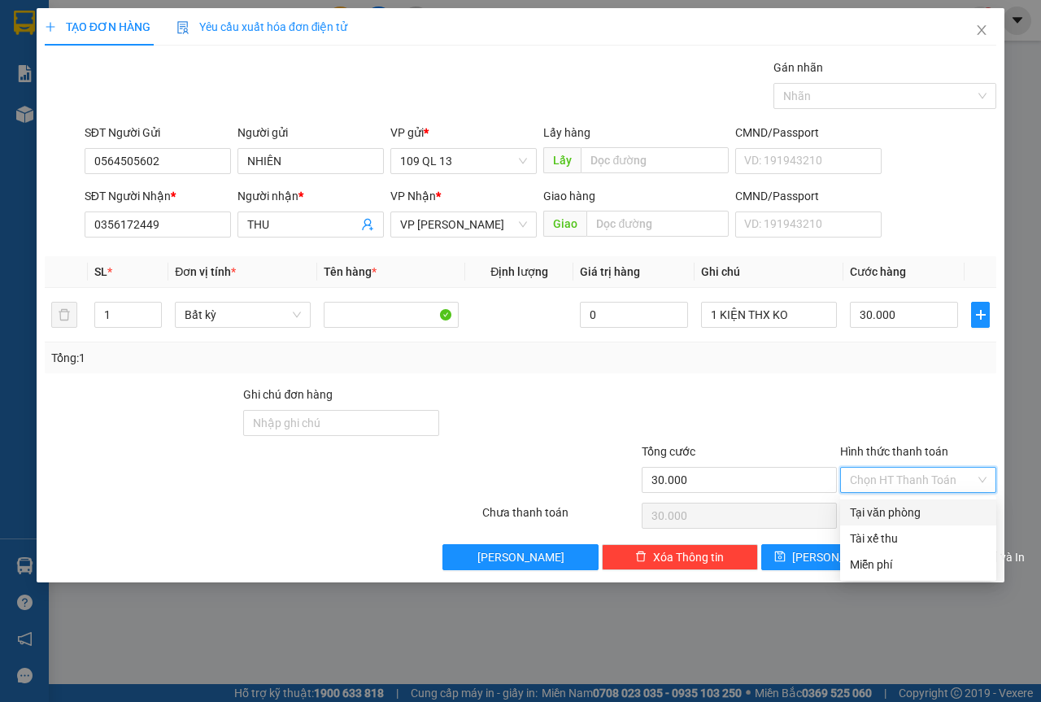
click at [926, 504] on div "Tại văn phòng" at bounding box center [918, 512] width 137 height 18
type input "0"
click at [960, 554] on span "Lưu và In" at bounding box center [968, 557] width 114 height 18
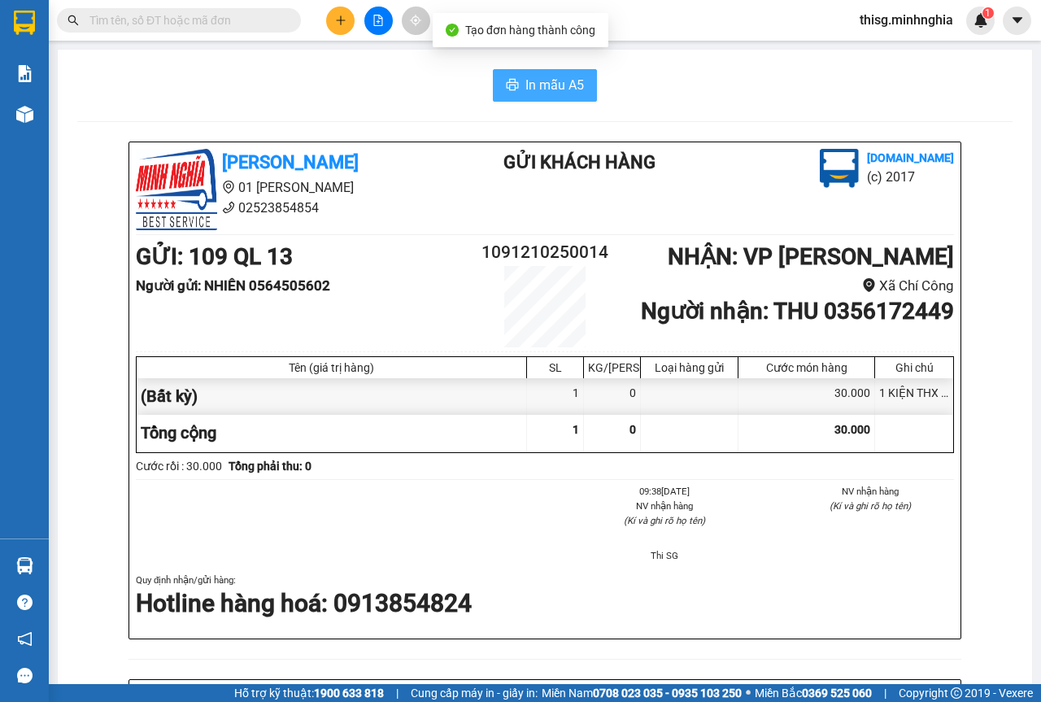
click at [510, 76] on button "In mẫu A5" at bounding box center [545, 85] width 104 height 33
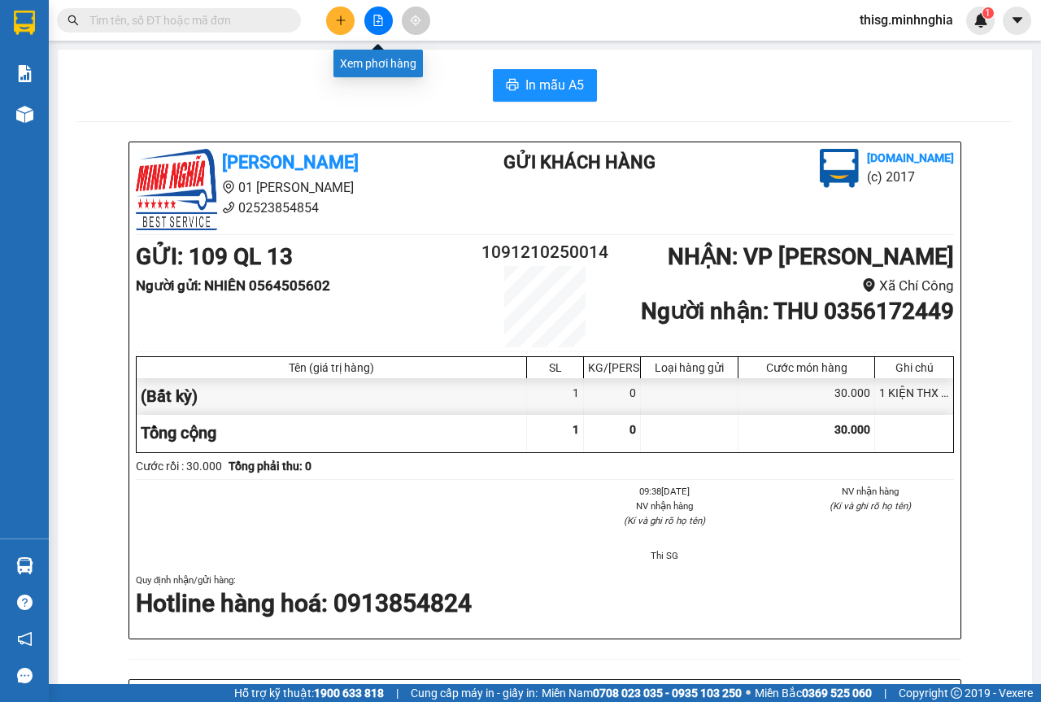
click at [347, 10] on button at bounding box center [340, 21] width 28 height 28
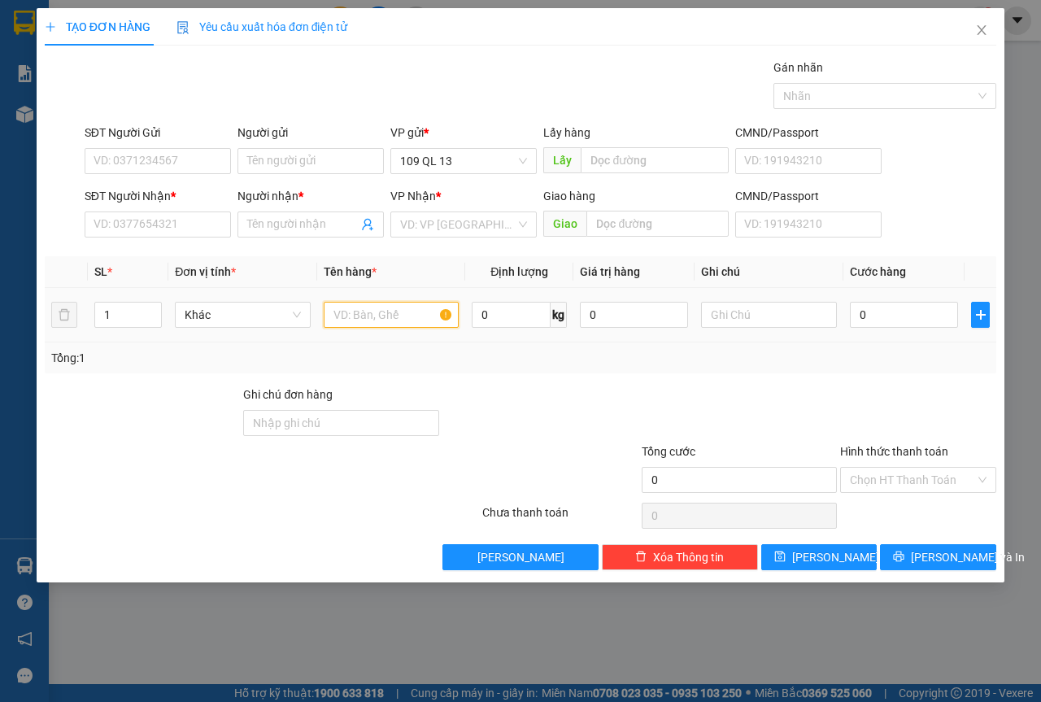
click at [377, 320] on input "text" at bounding box center [392, 315] width 136 height 26
click at [132, 214] on input "SĐT Người Nhận *" at bounding box center [158, 224] width 146 height 26
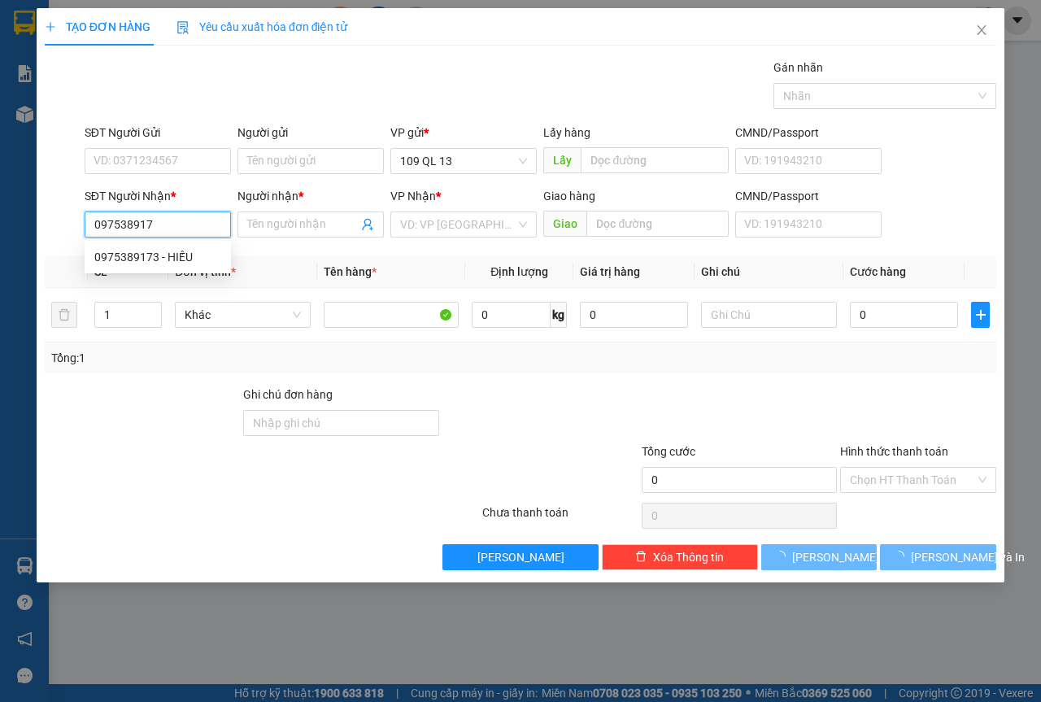
type input "0975389173"
click at [191, 264] on div "0975389173 - HIẾU" at bounding box center [157, 257] width 127 height 18
type input "HIẾU"
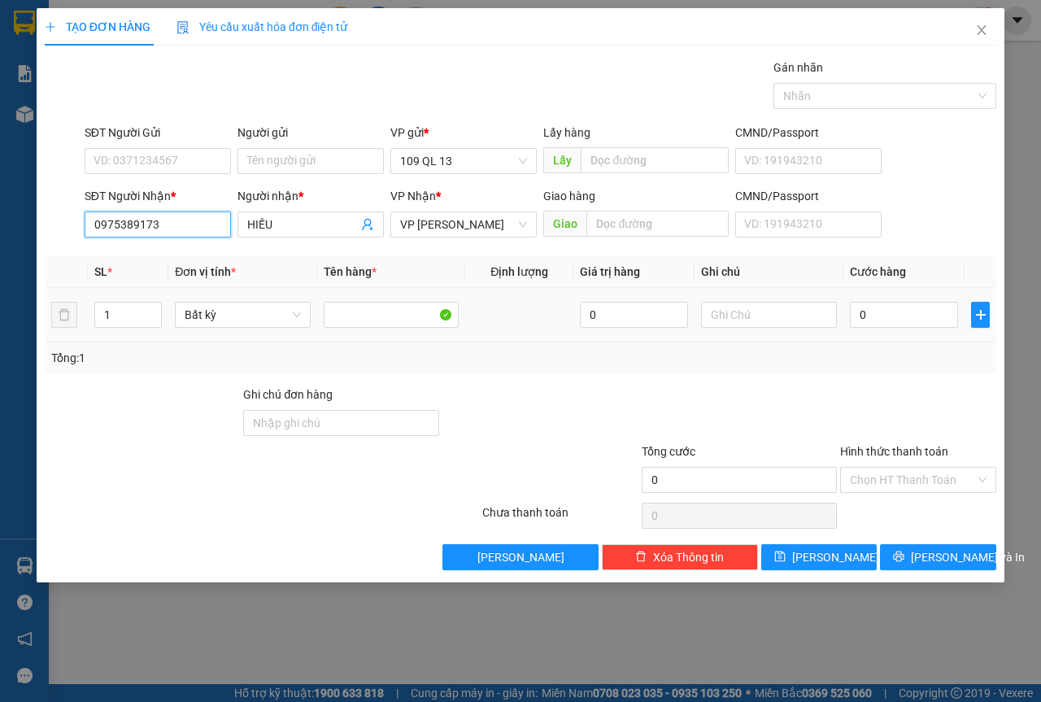
type input "0975389173"
click at [738, 329] on div at bounding box center [769, 314] width 136 height 33
drag, startPoint x: 740, startPoint y: 323, endPoint x: 762, endPoint y: 323, distance: 22.0
click at [744, 323] on input "text" at bounding box center [769, 315] width 136 height 26
type input "1 THX ĐL"
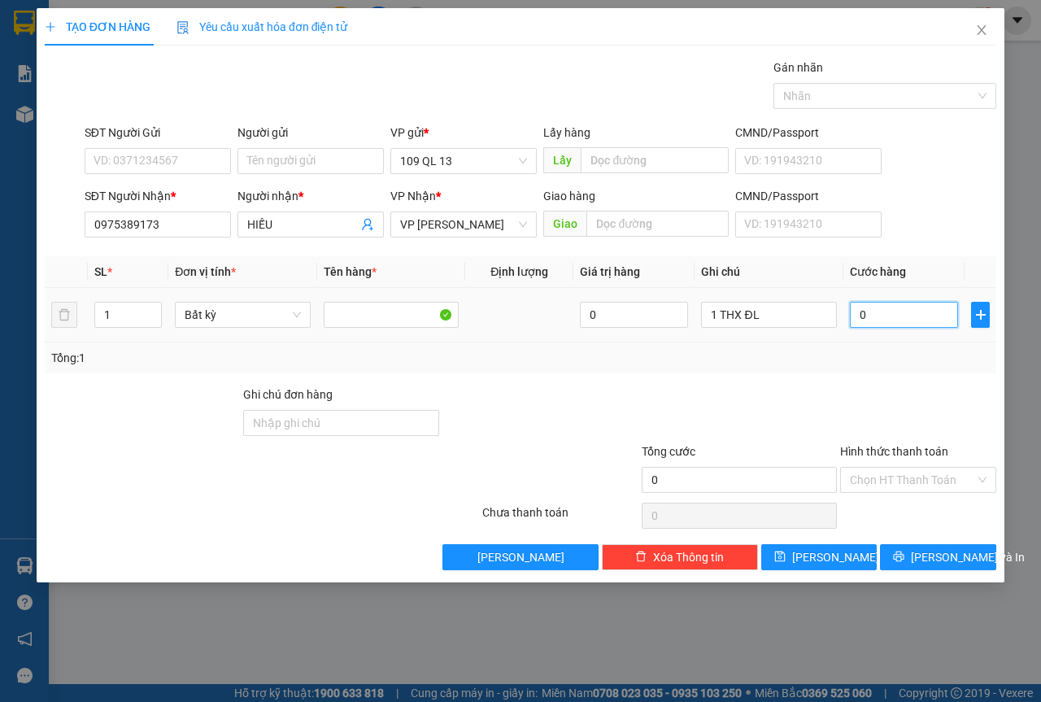
type input "6"
type input "60"
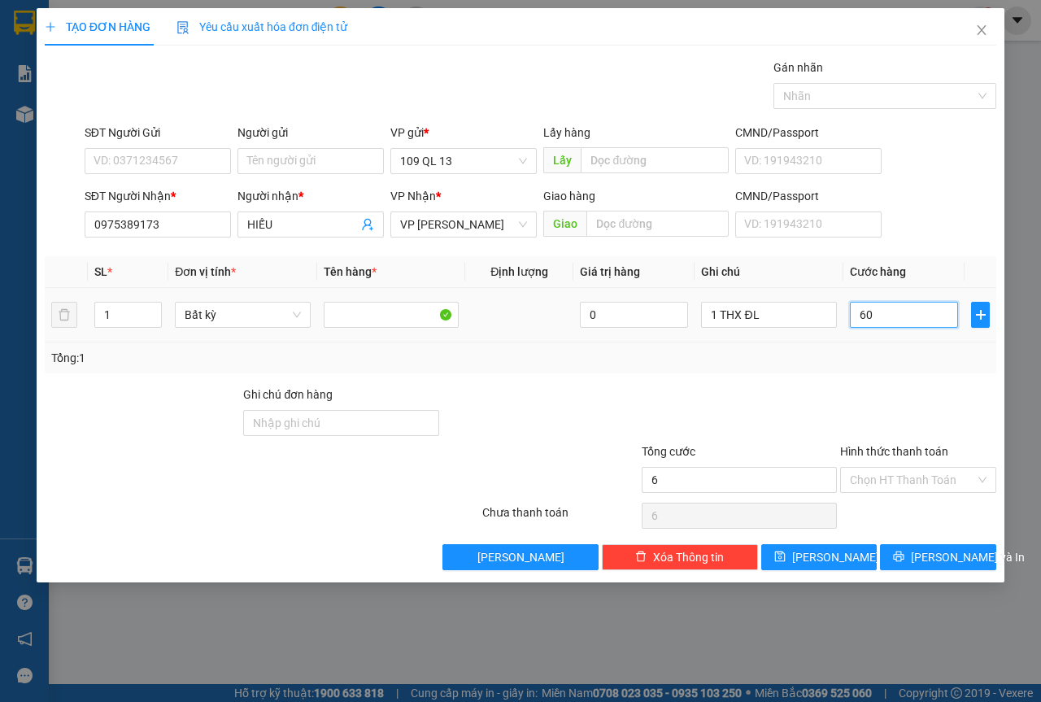
type input "60"
type input "60.000"
click at [977, 568] on button "Lưu và In" at bounding box center [938, 557] width 116 height 26
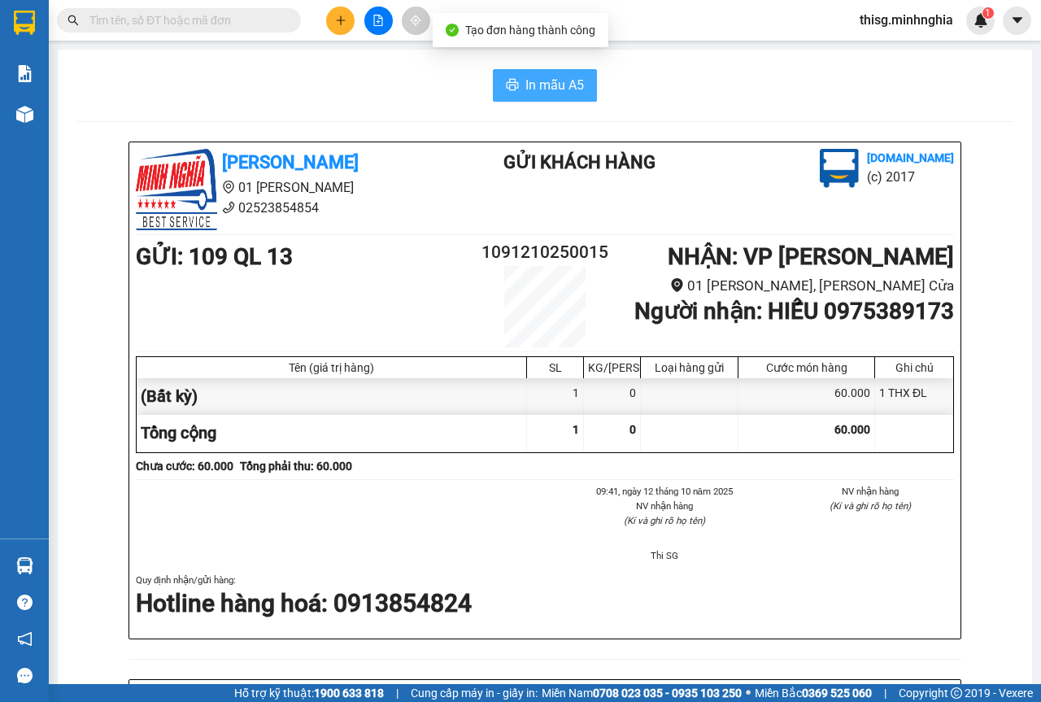
click at [539, 83] on span "In mẫu A5" at bounding box center [554, 85] width 59 height 20
click at [338, 26] on button at bounding box center [340, 21] width 28 height 28
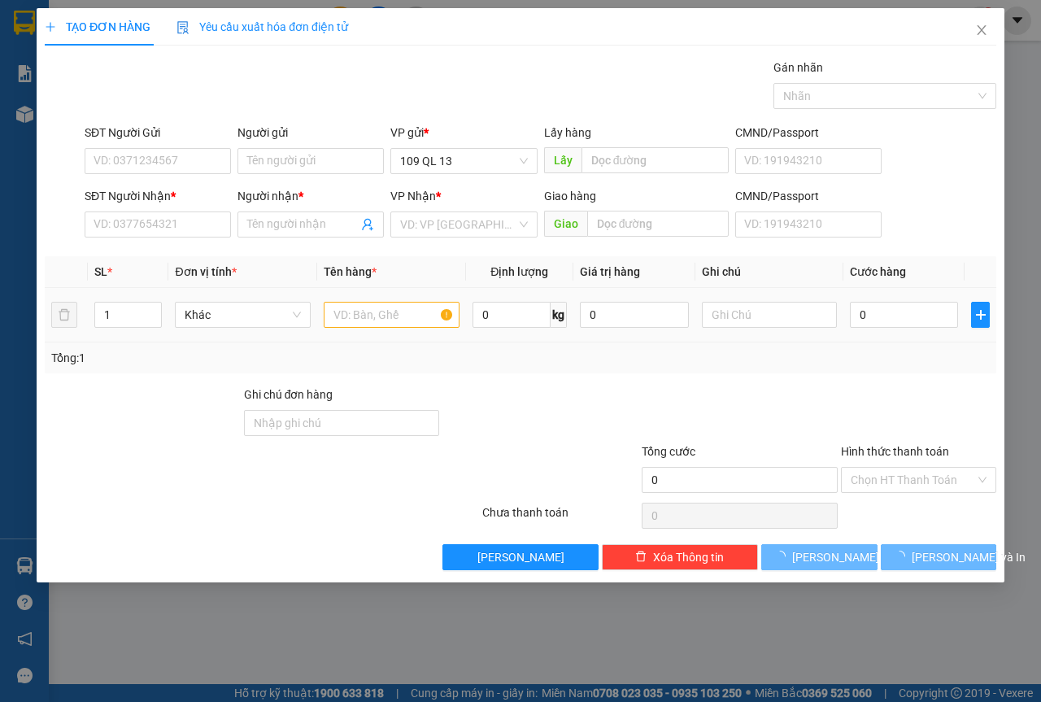
click at [334, 291] on div "Transit Pickup Surcharge Ids Transit Deliver Surcharge Ids Transit Deliver Surc…" at bounding box center [520, 314] width 951 height 511
click at [351, 313] on input "text" at bounding box center [392, 315] width 136 height 26
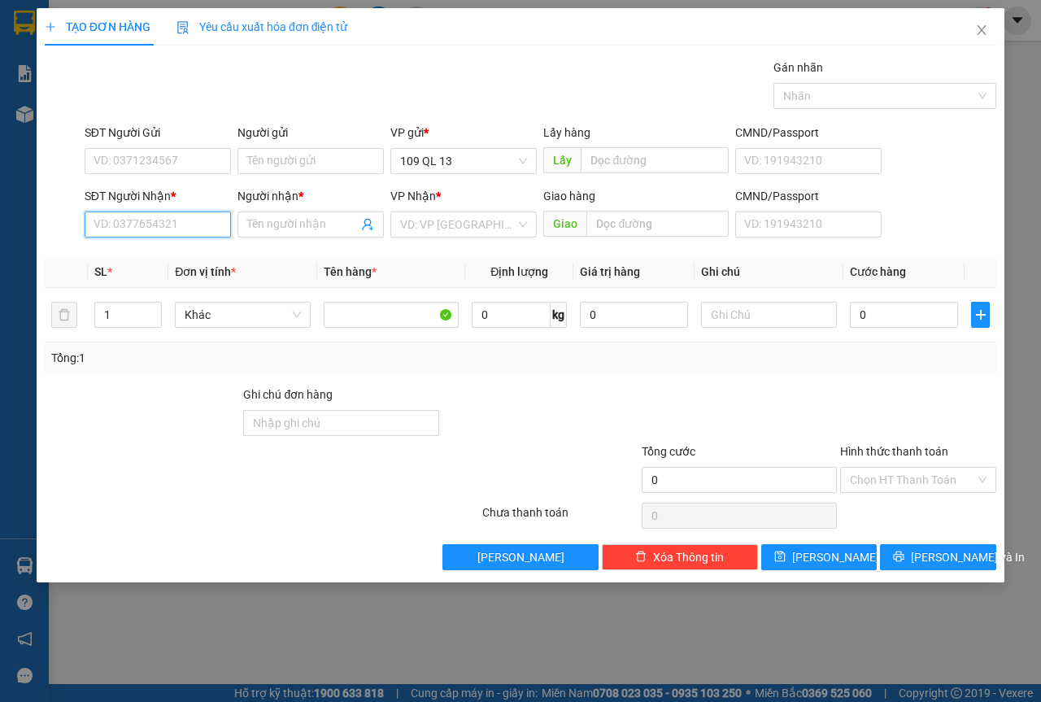
click at [214, 233] on input "SĐT Người Nhận *" at bounding box center [158, 224] width 146 height 26
click at [205, 276] on div "0917386703 - LUÂN" at bounding box center [169, 283] width 150 height 18
type input "0917386703"
type input "LUÂN"
type input "0917386703"
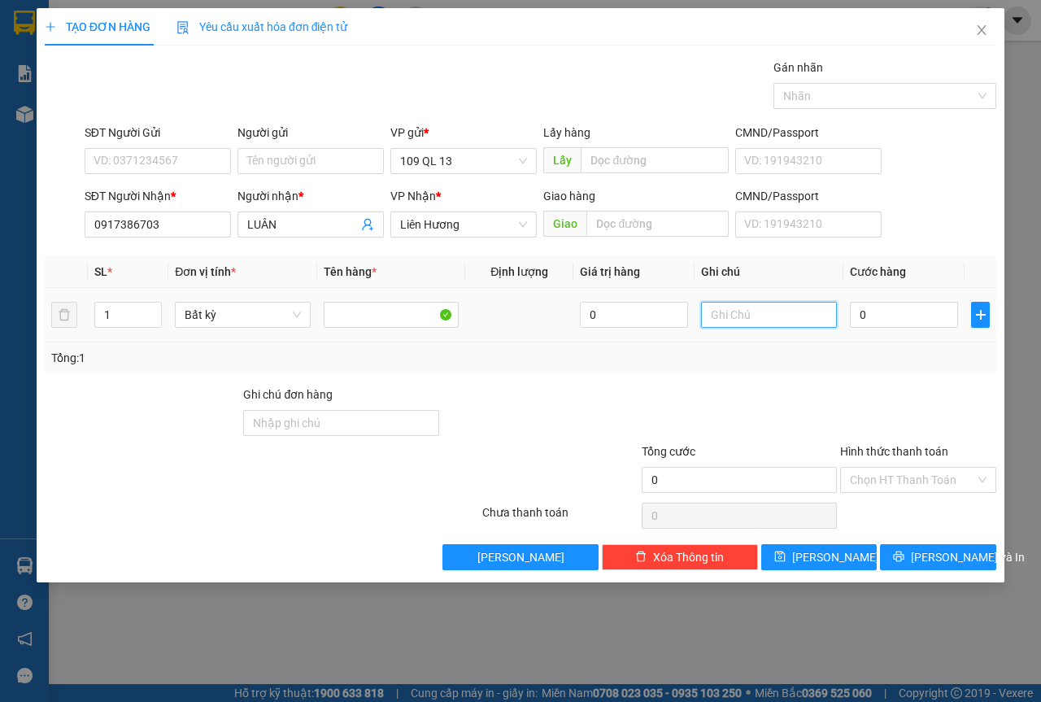
click at [759, 311] on input "text" at bounding box center [769, 315] width 136 height 26
type input "1 CỤC ĐEN ĐL"
type input "5"
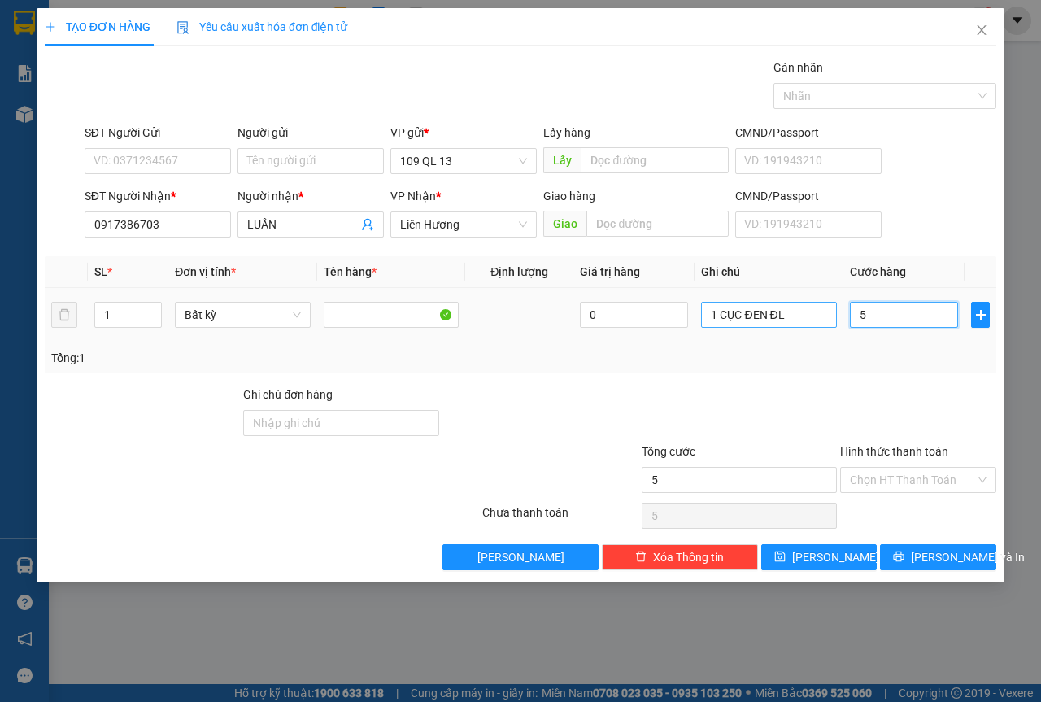
type input "50"
type input "5"
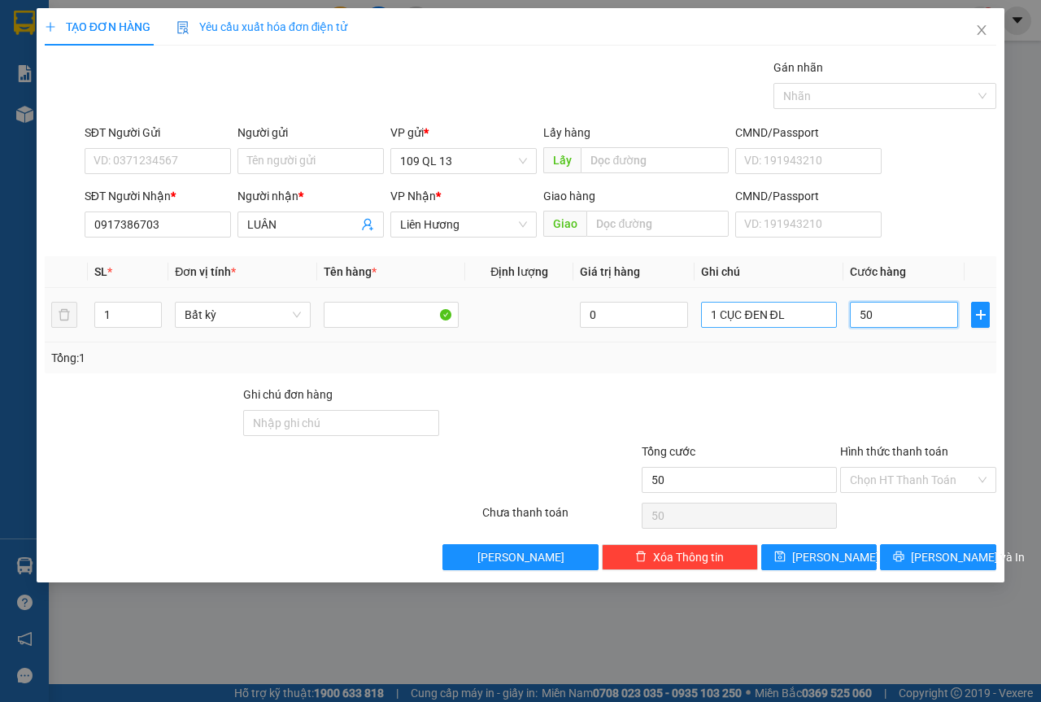
type input "5"
type input "0"
type input "06"
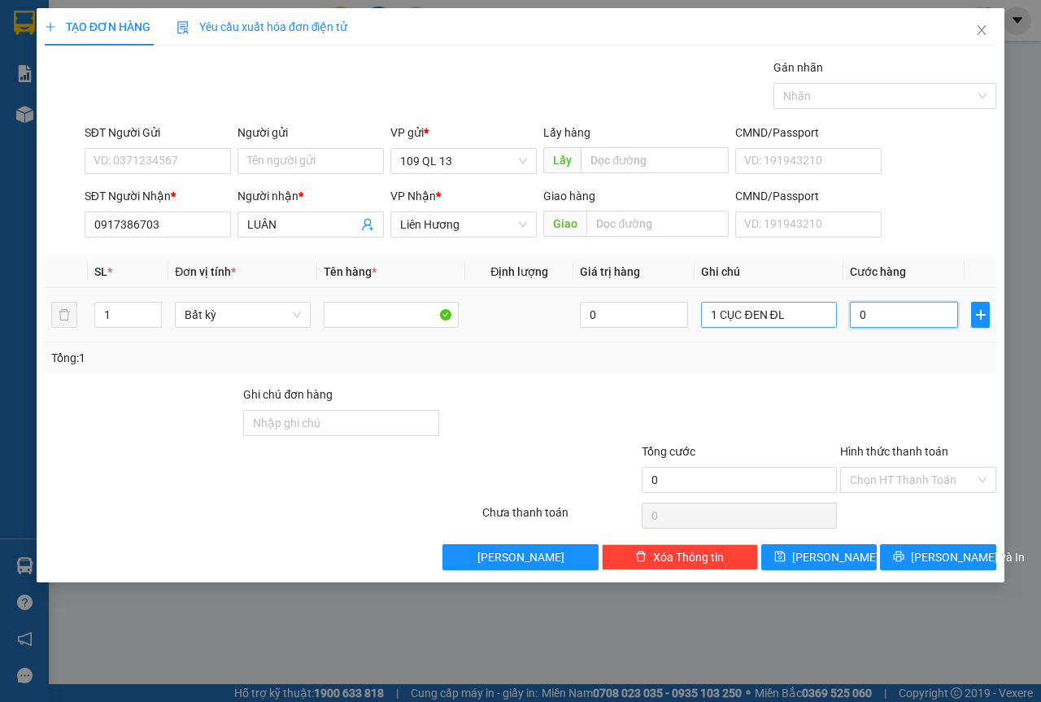
type input "6"
type input "060"
type input "60"
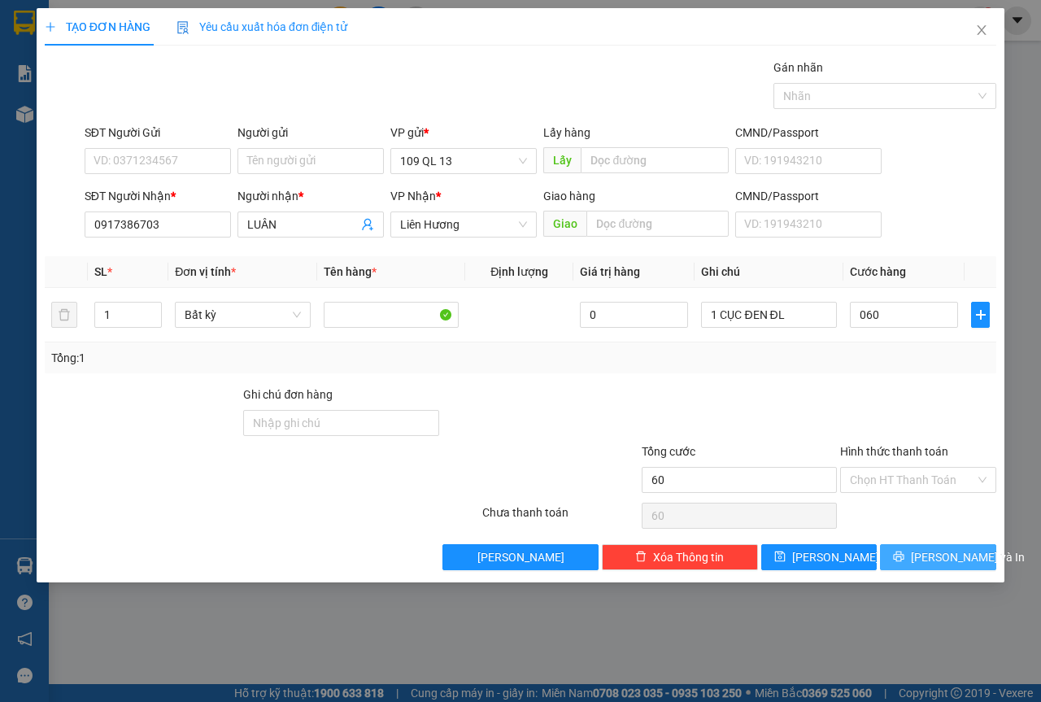
type input "60.000"
click at [950, 556] on span "Lưu và In" at bounding box center [968, 557] width 114 height 18
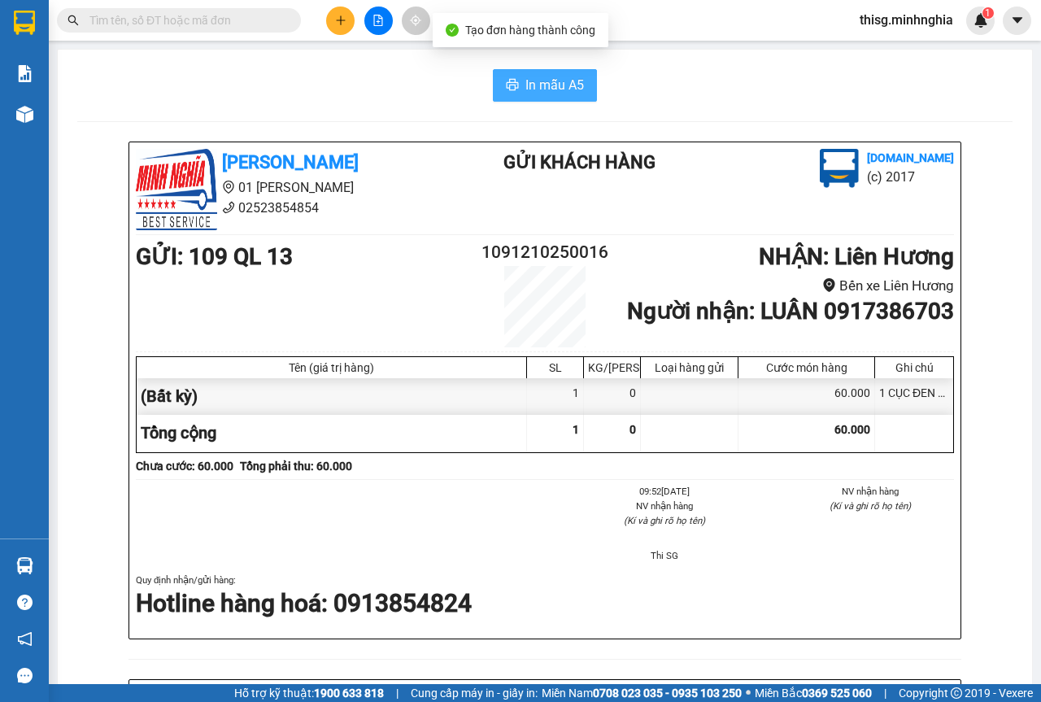
click at [555, 81] on span "In mẫu A5" at bounding box center [554, 85] width 59 height 20
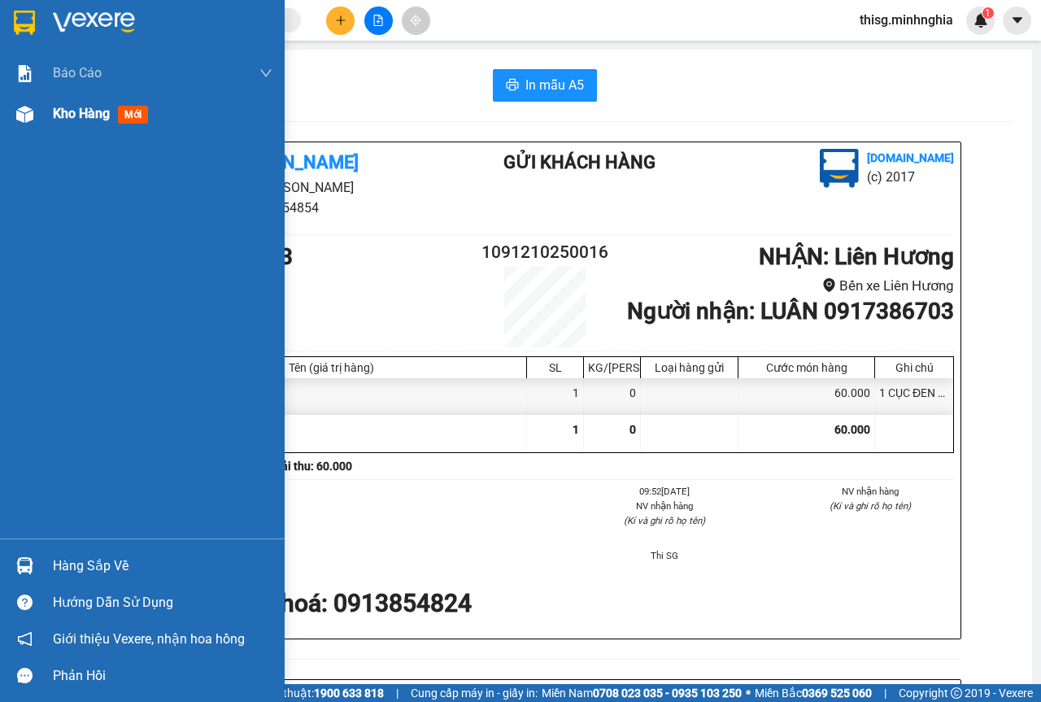
click at [91, 125] on div "Kho hàng mới" at bounding box center [163, 114] width 220 height 41
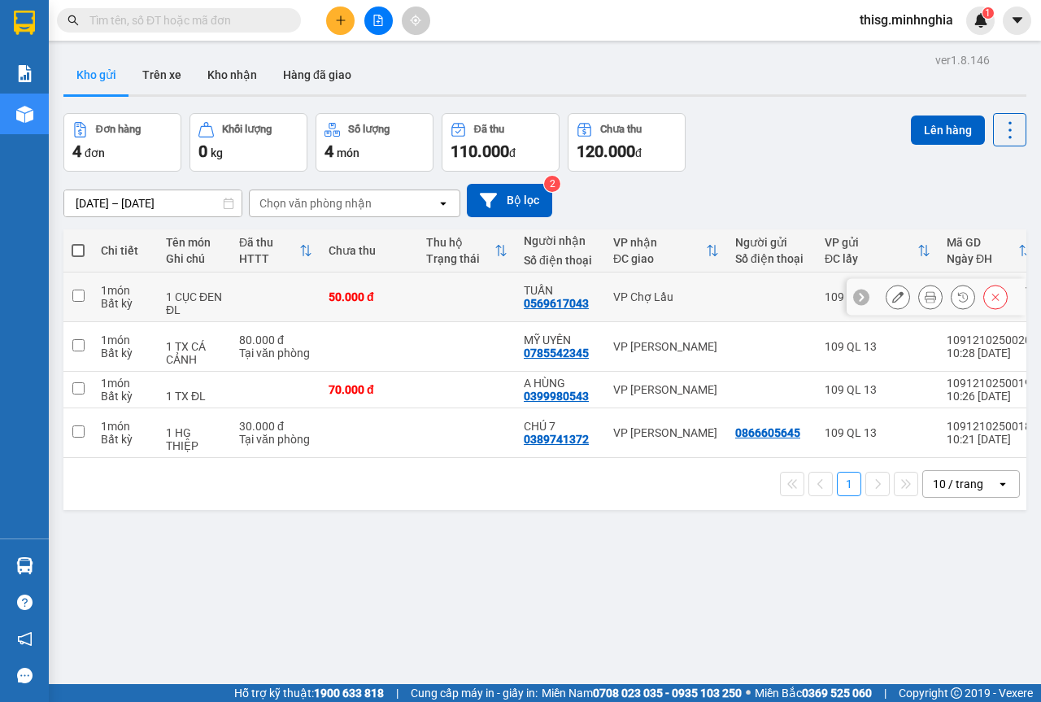
click at [680, 302] on td "VP Chợ Lầu" at bounding box center [666, 297] width 122 height 50
checkbox input "true"
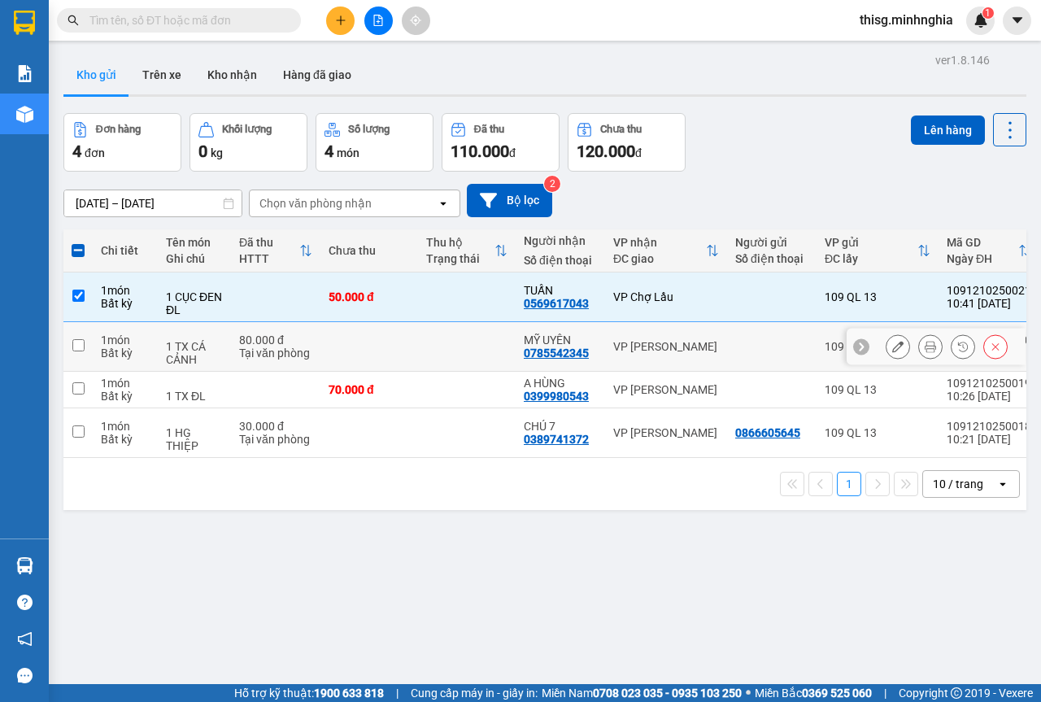
drag, startPoint x: 677, startPoint y: 329, endPoint x: 669, endPoint y: 346, distance: 19.3
click at [677, 331] on td "VP Phan Thiết" at bounding box center [666, 347] width 122 height 50
checkbox input "true"
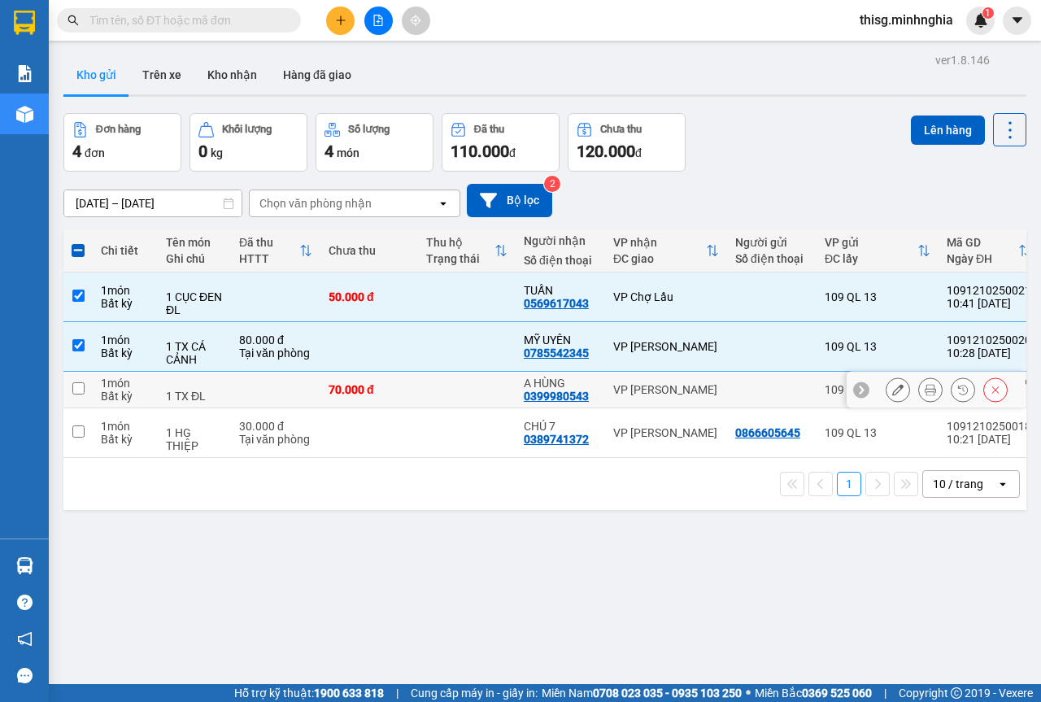
drag, startPoint x: 641, startPoint y: 398, endPoint x: 637, endPoint y: 421, distance: 23.9
click at [641, 399] on td "[PERSON_NAME]" at bounding box center [666, 390] width 122 height 37
checkbox input "true"
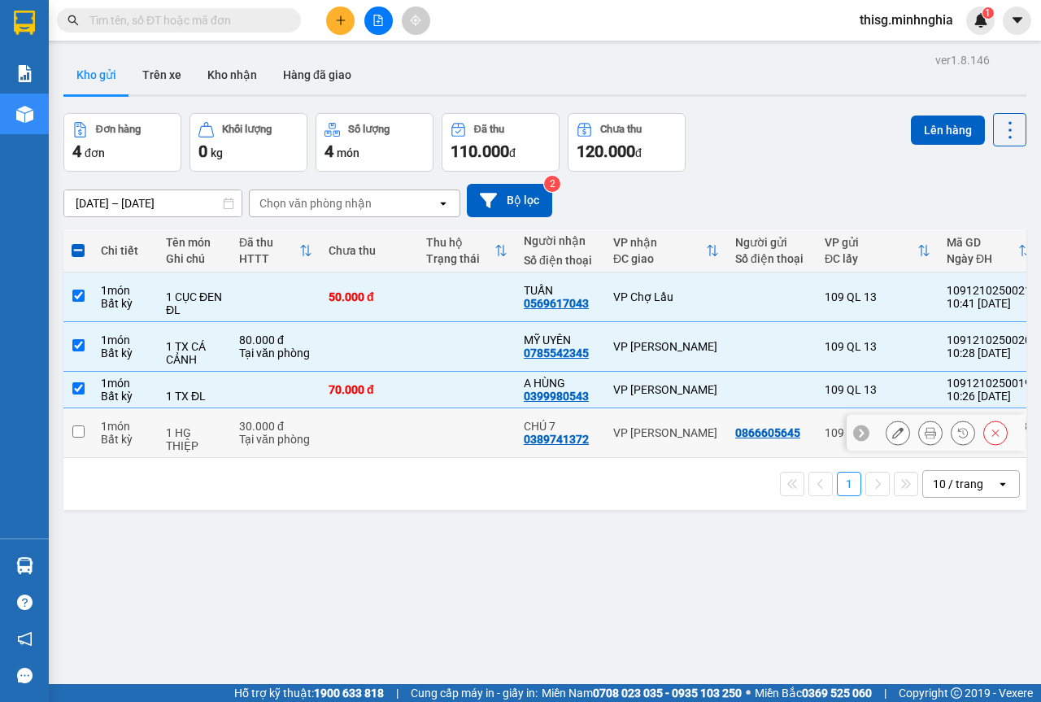
click at [629, 457] on td "[PERSON_NAME]" at bounding box center [666, 433] width 122 height 50
checkbox input "true"
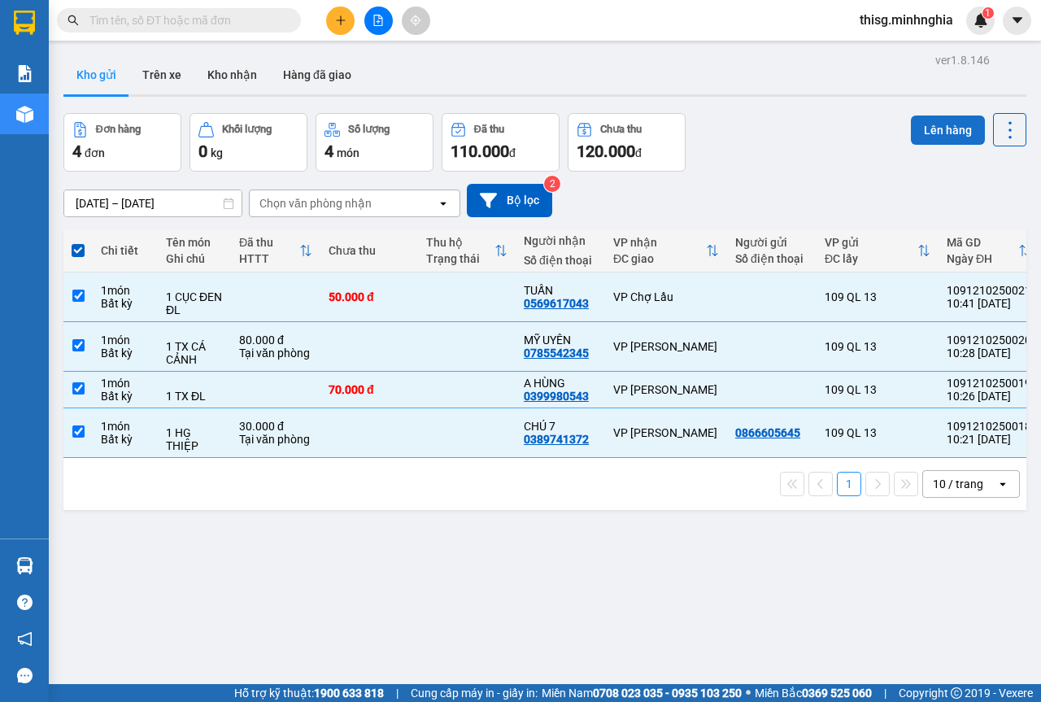
click at [960, 119] on button "Lên hàng" at bounding box center [948, 129] width 74 height 29
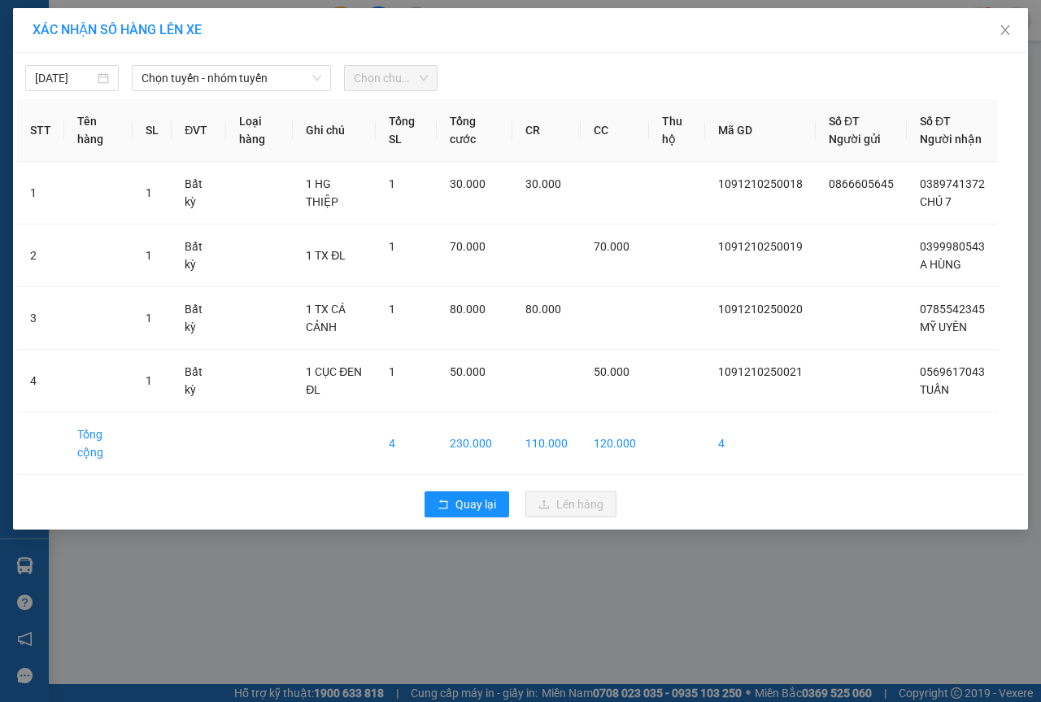
drag, startPoint x: 169, startPoint y: 72, endPoint x: 181, endPoint y: 92, distance: 22.6
click at [172, 72] on span "Chọn tuyến - nhóm tuyến" at bounding box center [231, 78] width 180 height 24
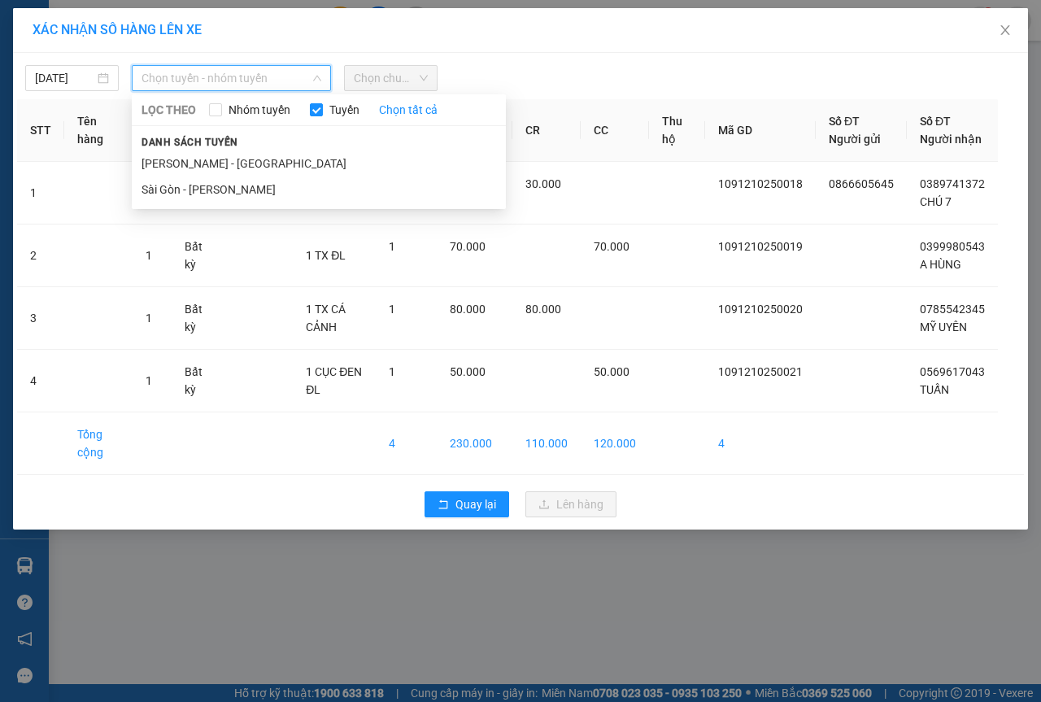
click at [189, 196] on li "Sài Gòn - Phan Rí" at bounding box center [319, 189] width 374 height 26
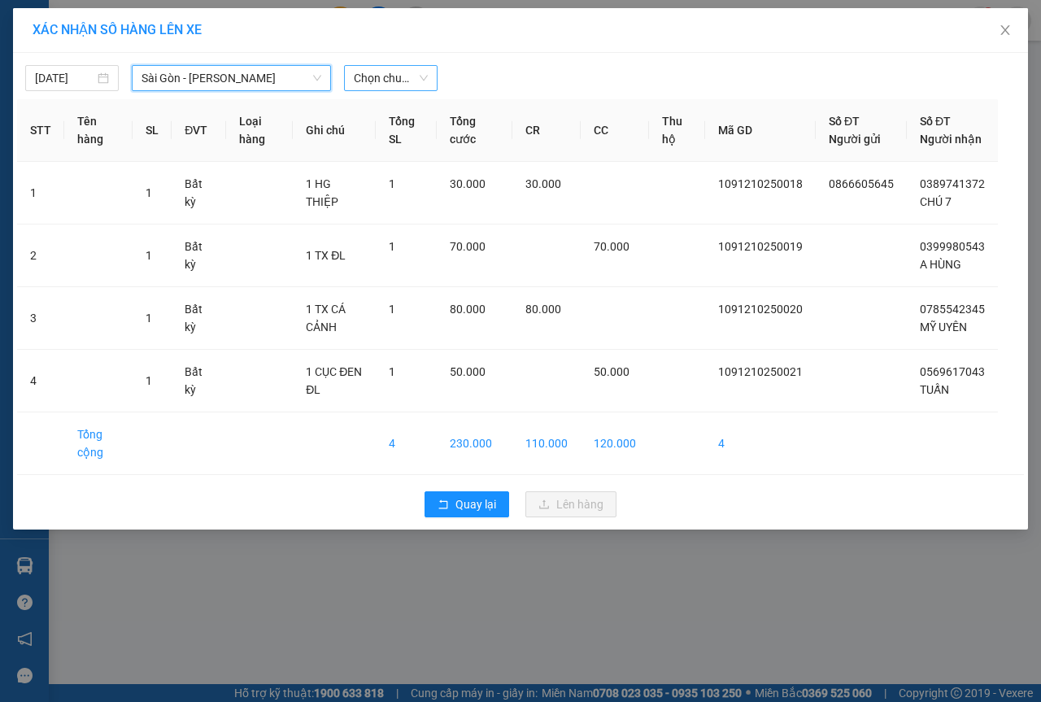
click at [414, 79] on span "Chọn chuyến" at bounding box center [391, 78] width 74 height 24
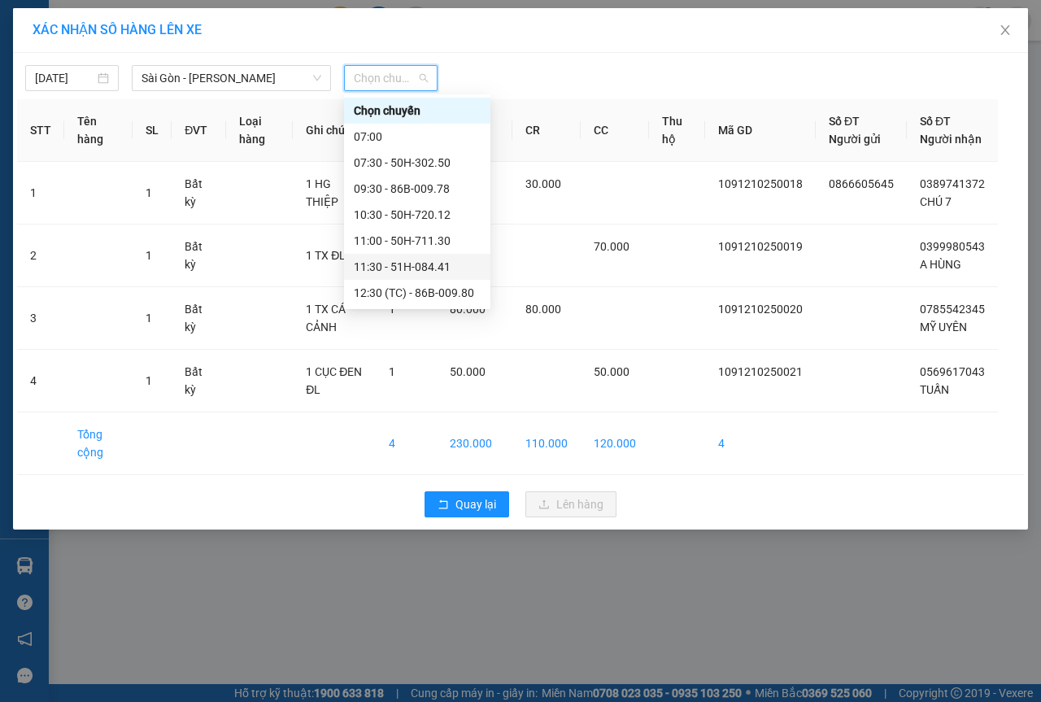
click at [369, 272] on div "11:30 - 51H-084.41" at bounding box center [417, 267] width 127 height 18
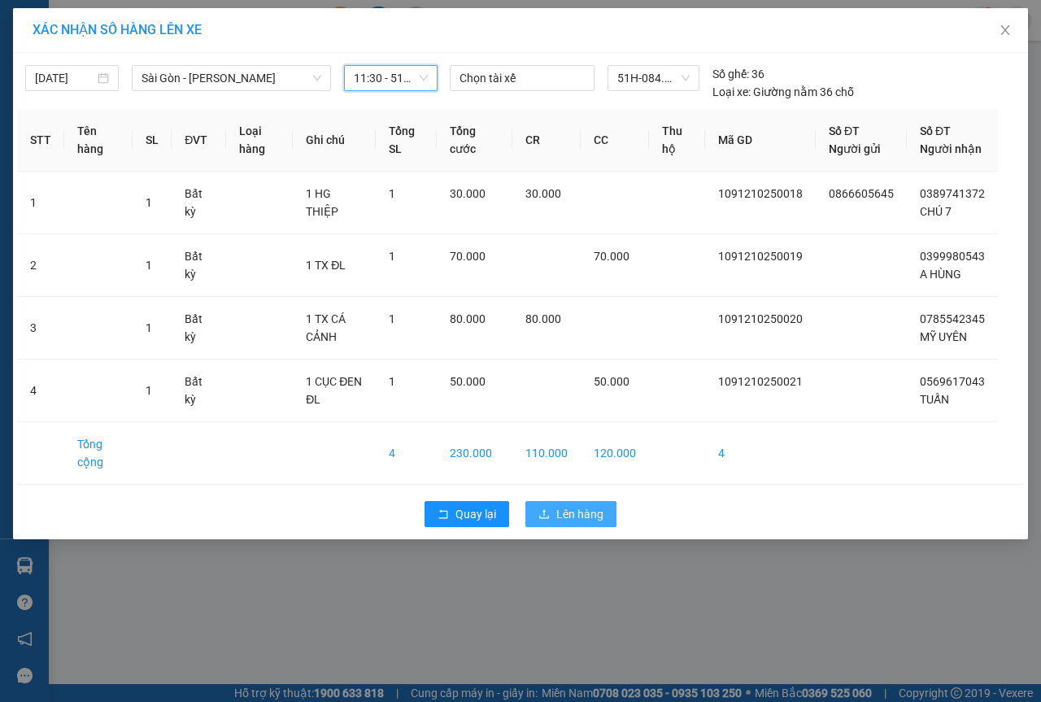
click at [602, 523] on span "Lên hàng" at bounding box center [579, 514] width 47 height 18
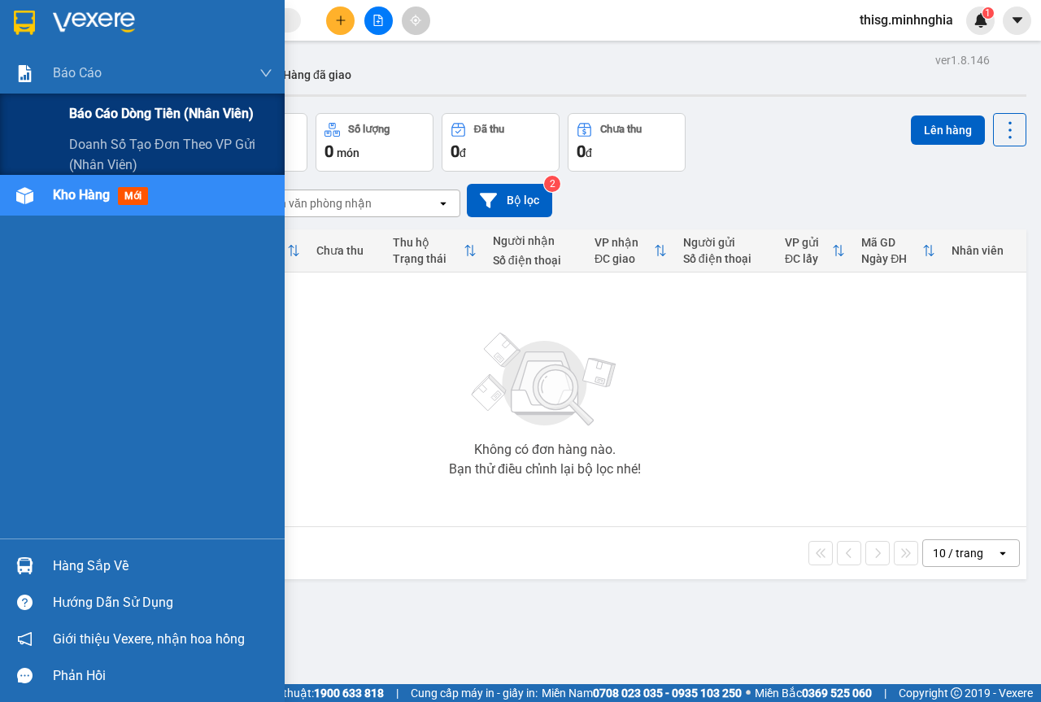
click at [105, 121] on span "Báo cáo dòng tiền (nhân viên)" at bounding box center [161, 113] width 185 height 20
